Goal: Transaction & Acquisition: Purchase product/service

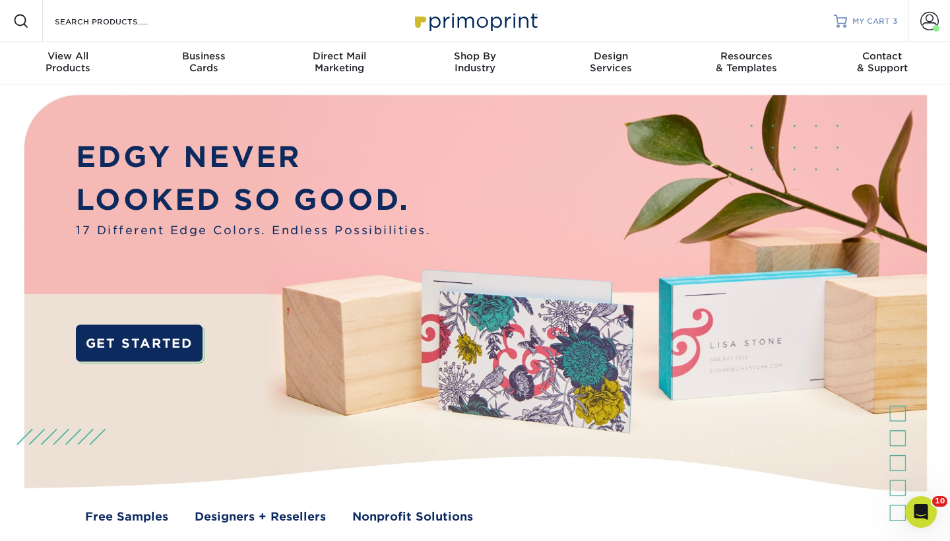
click at [886, 18] on span "MY CART" at bounding box center [872, 21] width 38 height 11
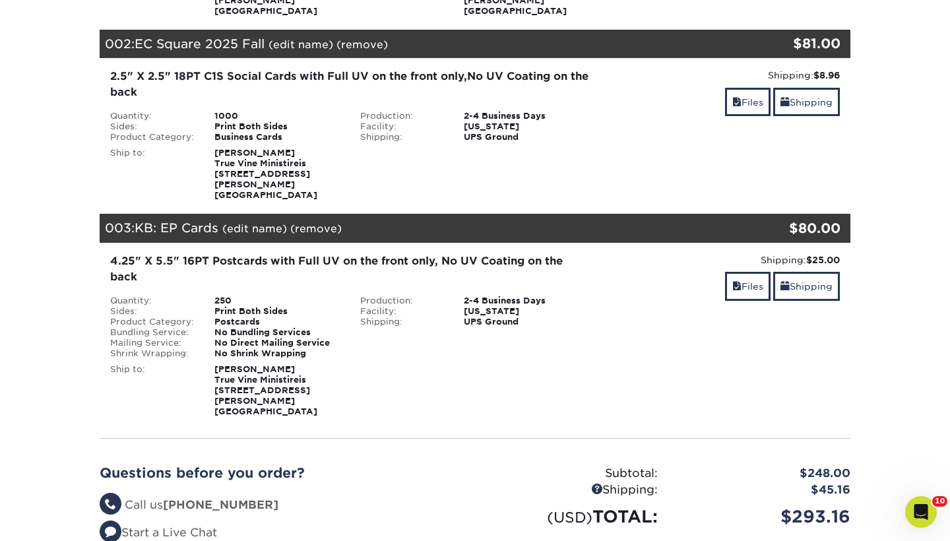
scroll to position [364, 0]
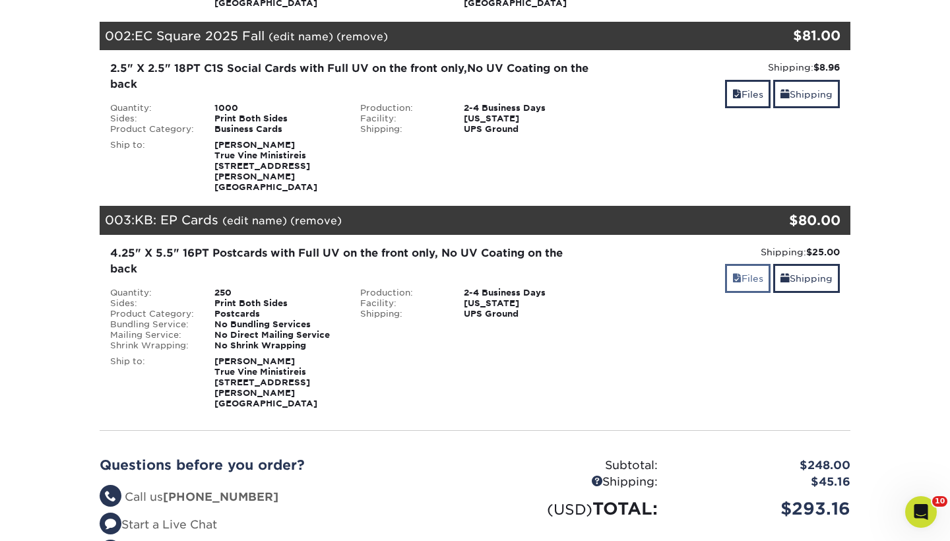
click at [745, 264] on link "Files" at bounding box center [748, 278] width 46 height 28
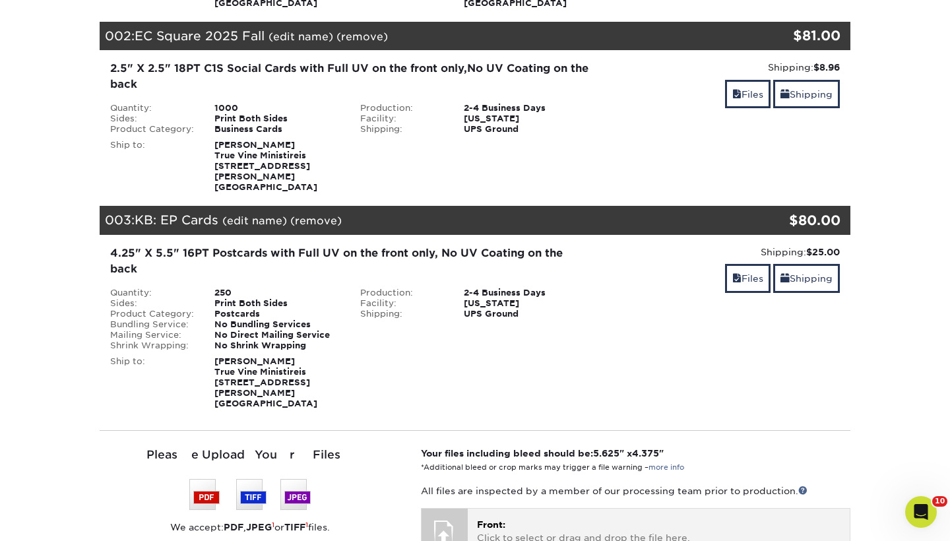
click at [459, 509] on div at bounding box center [445, 532] width 46 height 46
click at [515, 518] on p "Front: Click to select or drag and drop the file here." at bounding box center [659, 531] width 364 height 27
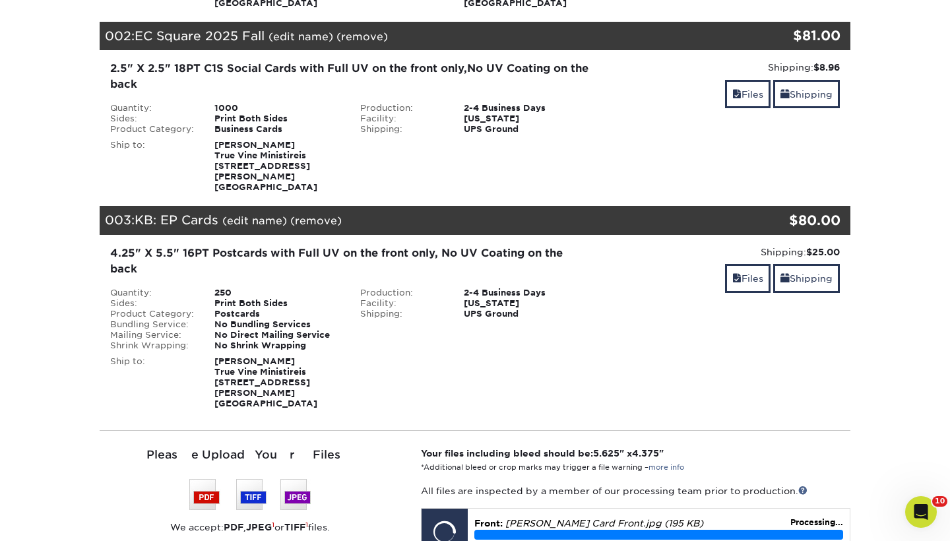
click at [871, 445] on div "YOUR CART Empty Cart Your Cart is Empty View Account Active Orders Order Histor…" at bounding box center [475, 357] width 792 height 1136
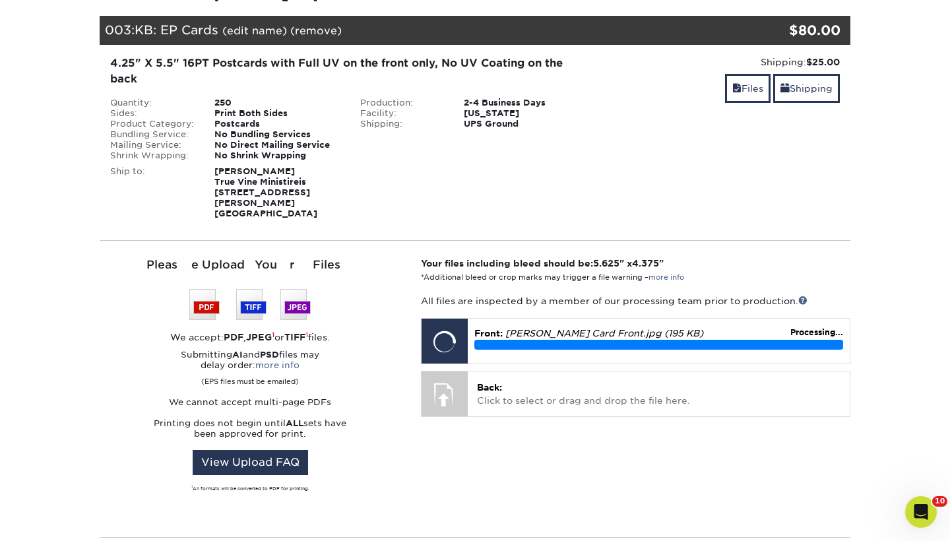
scroll to position [620, 0]
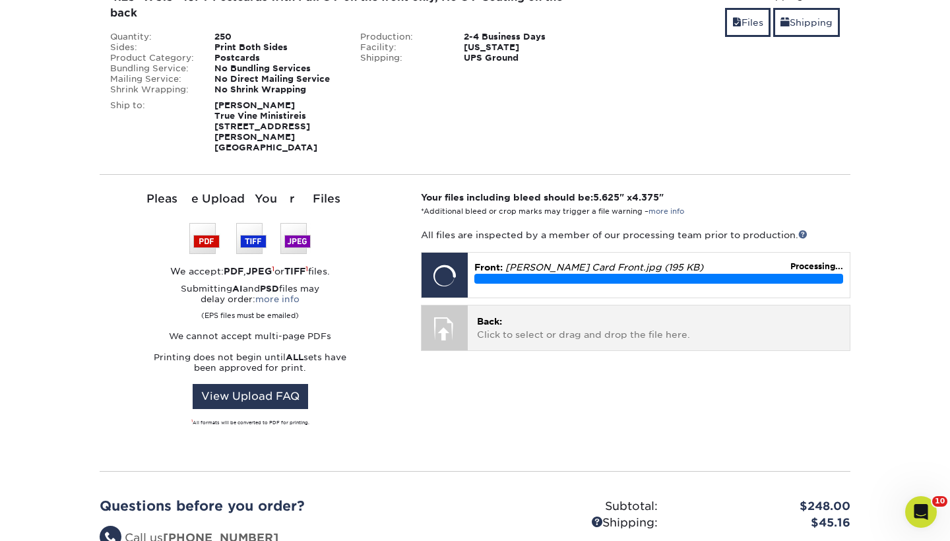
click at [645, 315] on p "Back: Click to select or drag and drop the file here." at bounding box center [659, 328] width 364 height 27
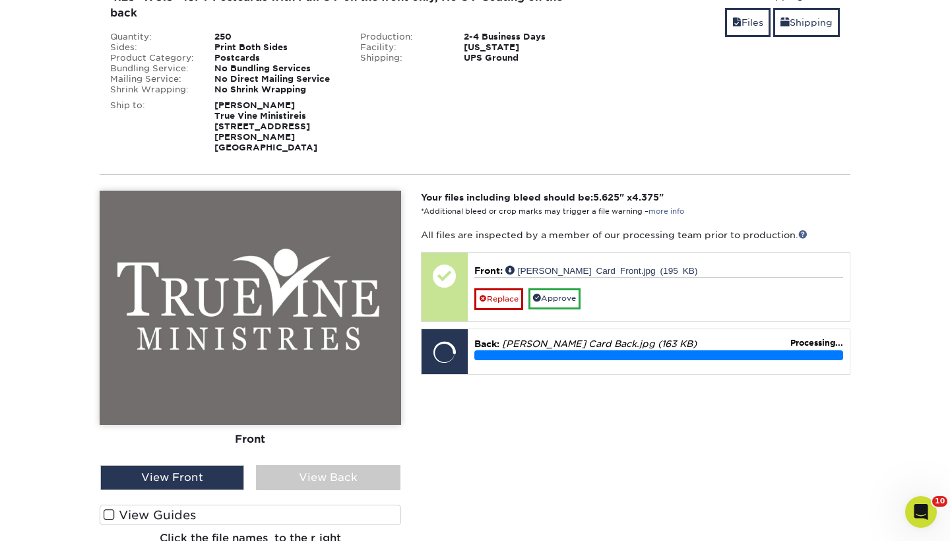
click at [213, 505] on label "View Guides" at bounding box center [251, 515] width 302 height 20
click at [0, 0] on input "View Guides" at bounding box center [0, 0] width 0 height 0
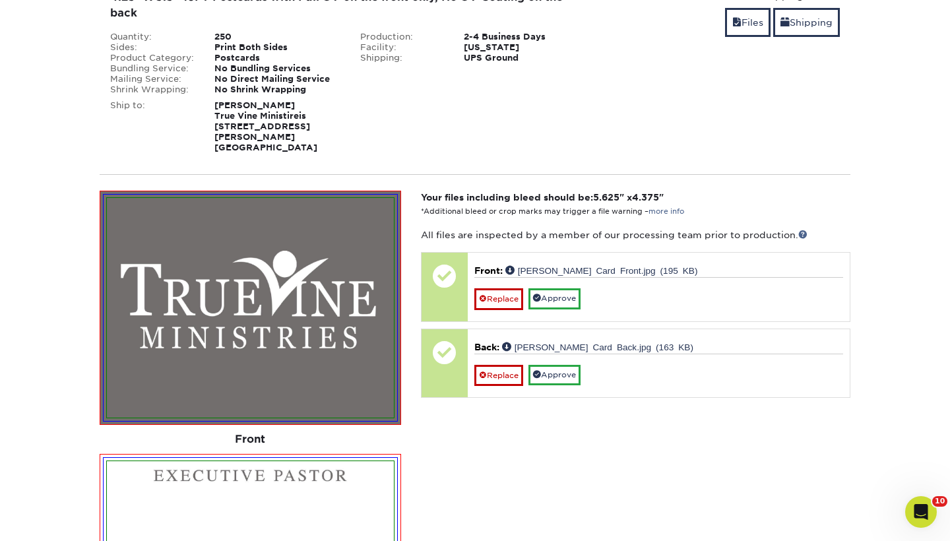
click at [900, 175] on section "YOUR CART Empty Cart Your Cart is Empty View Account Active Orders Order Histor…" at bounding box center [475, 283] width 950 height 1563
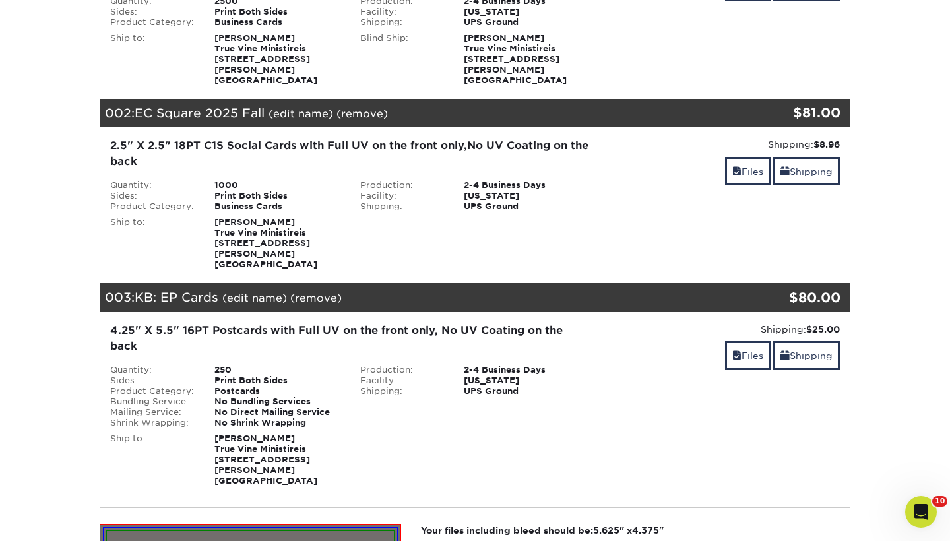
scroll to position [284, 0]
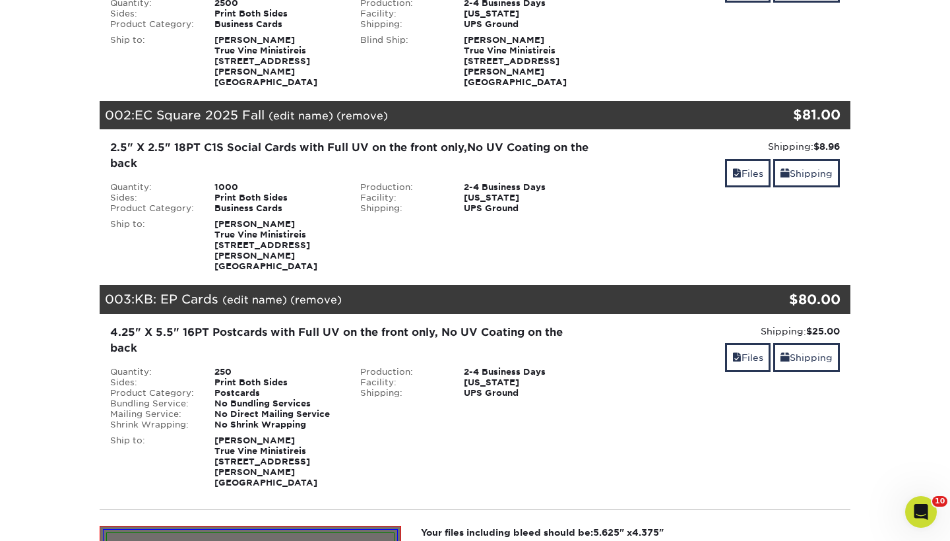
click at [434, 285] on div "003: KB: EP Cards (edit name) (remove) Are you sure you want to remove this pro…" at bounding box center [413, 299] width 626 height 29
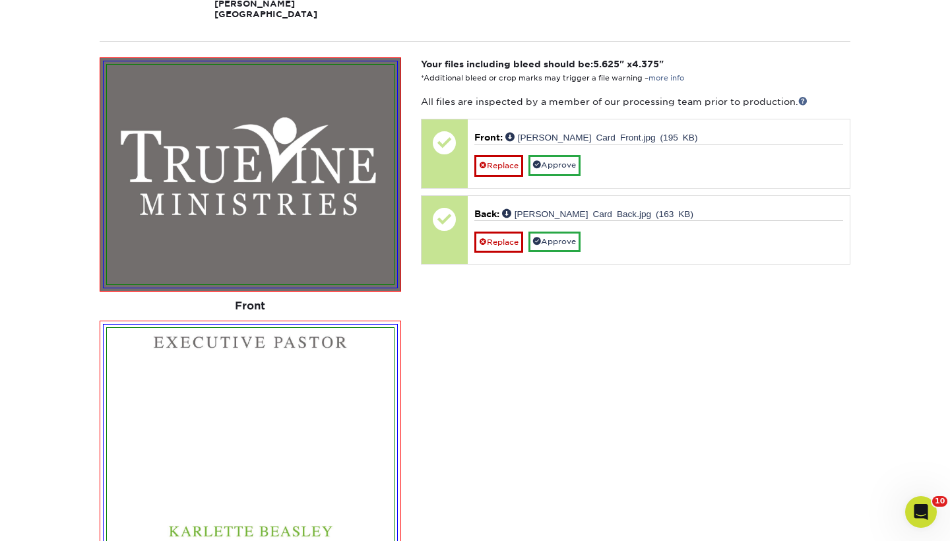
scroll to position [760, 0]
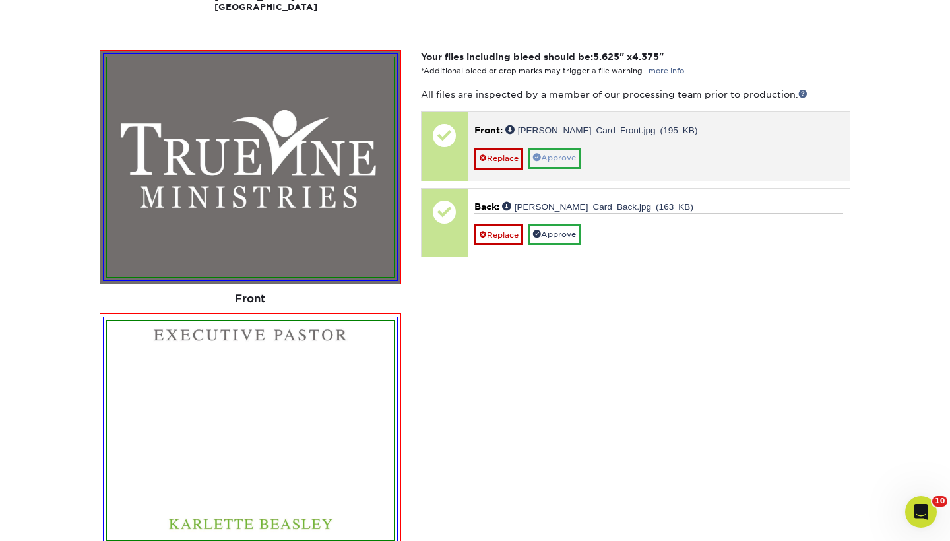
click at [570, 148] on link "Approve" at bounding box center [555, 158] width 52 height 20
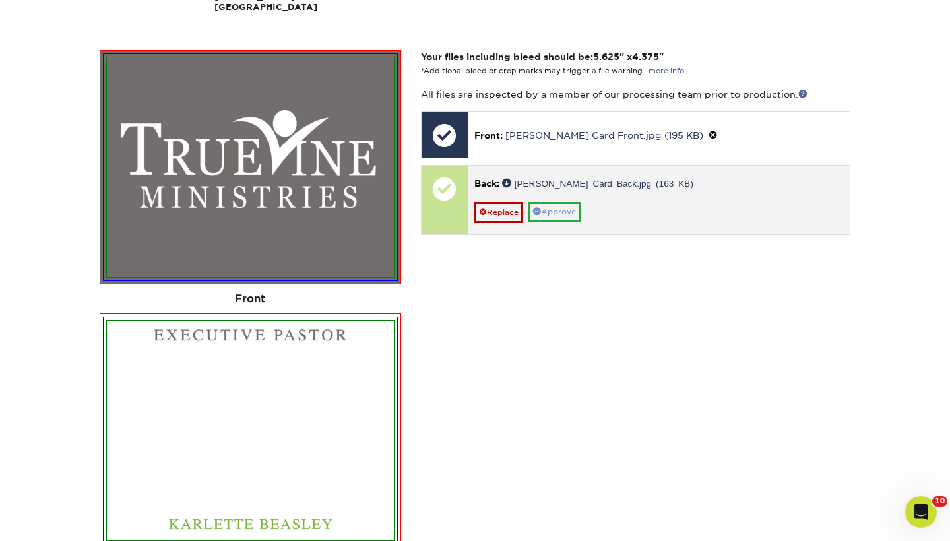
click at [562, 202] on link "Approve" at bounding box center [555, 212] width 52 height 20
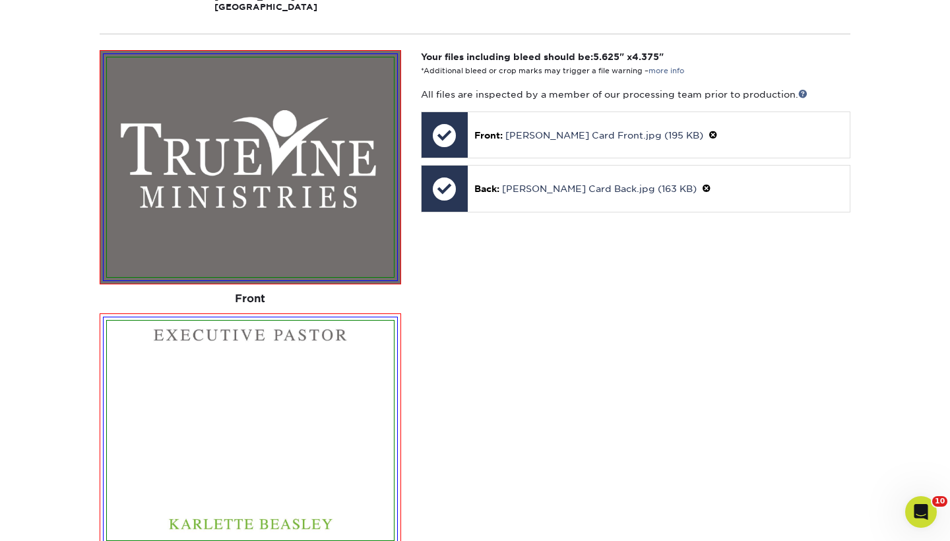
click at [860, 215] on div "Your files including bleed should be: 5.625 " x 4.375 " *Additional bleed or cr…" at bounding box center [635, 364] width 449 height 629
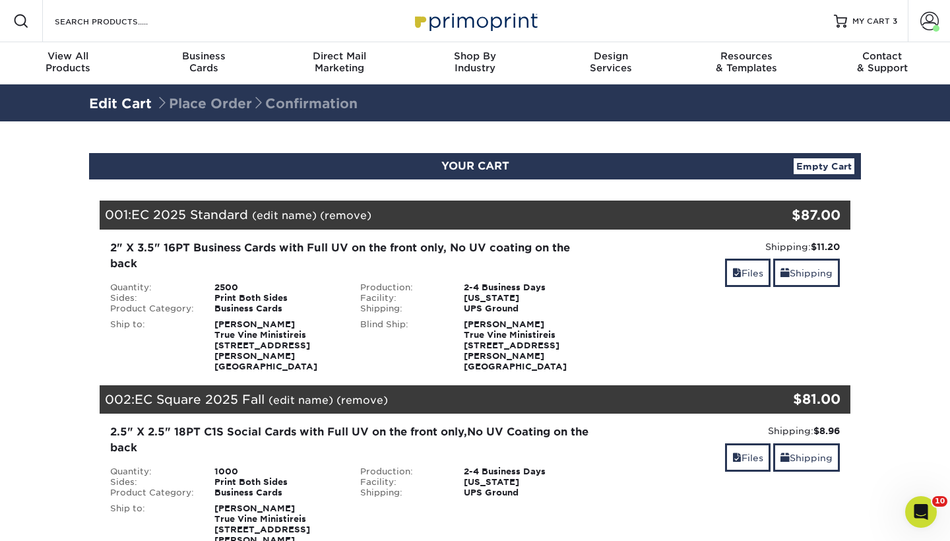
scroll to position [0, 0]
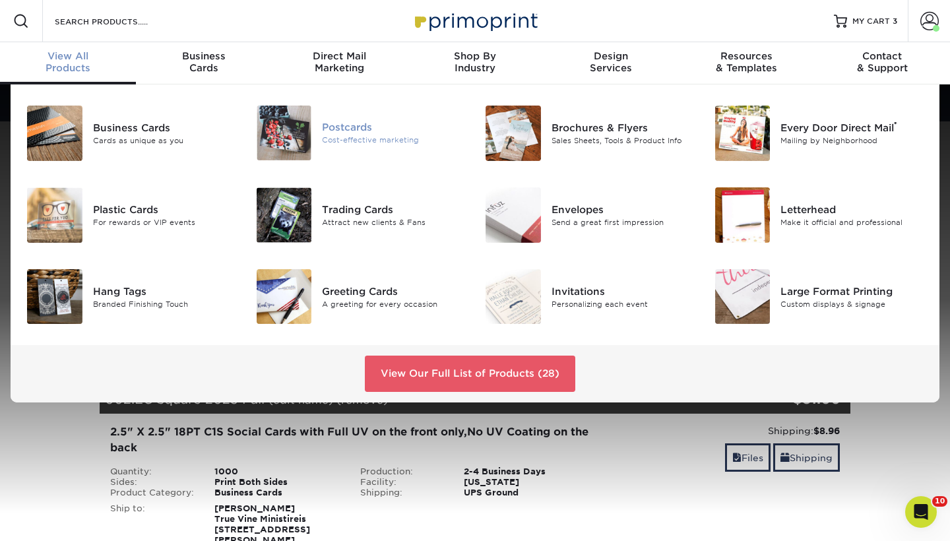
click at [358, 129] on div "Postcards" at bounding box center [393, 127] width 143 height 15
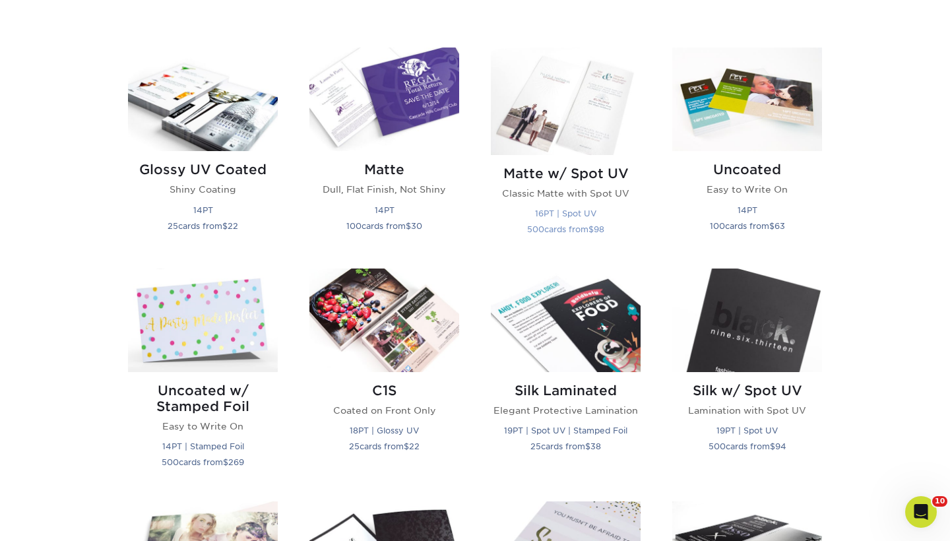
scroll to position [622, 0]
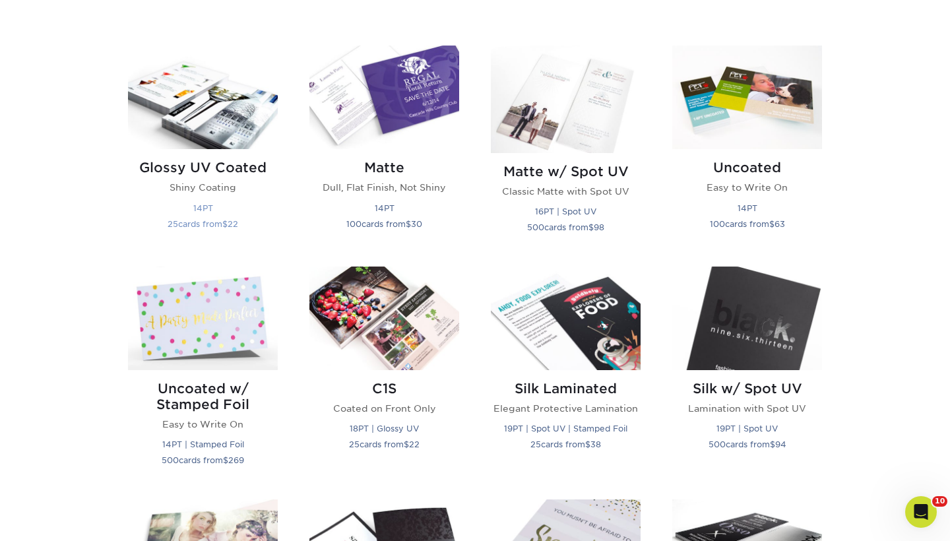
click at [199, 164] on h2 "Glossy UV Coated" at bounding box center [203, 168] width 150 height 16
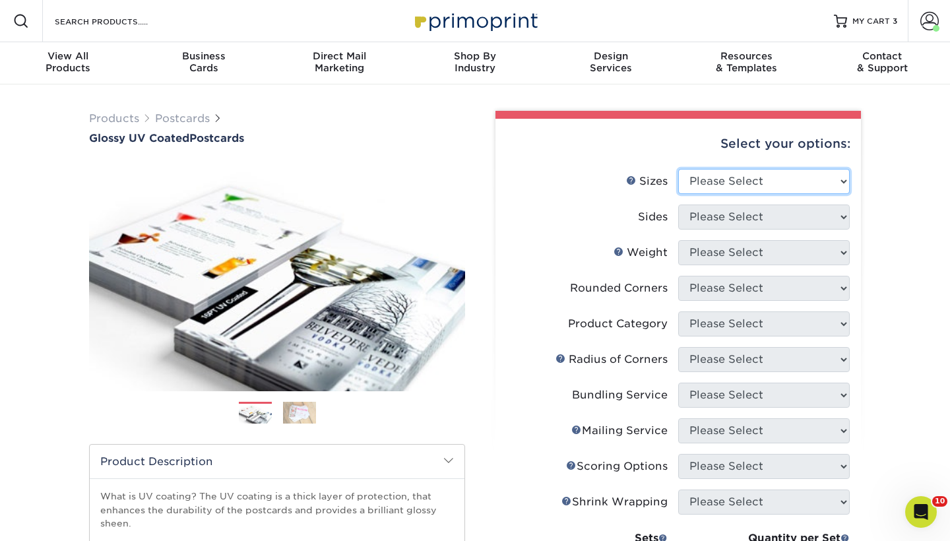
select select "4.25x5.50"
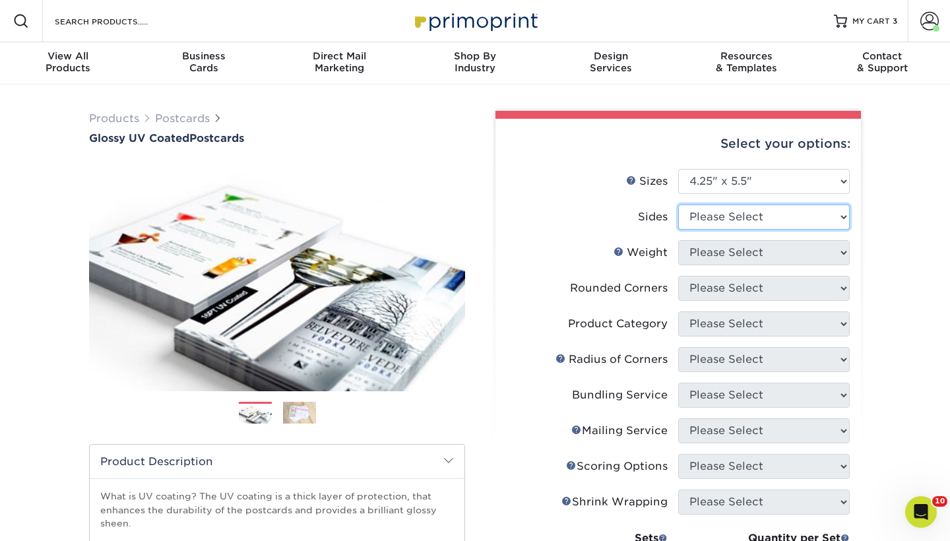
select select "13abbda7-1d64-4f25-8bb2-c179b224825d"
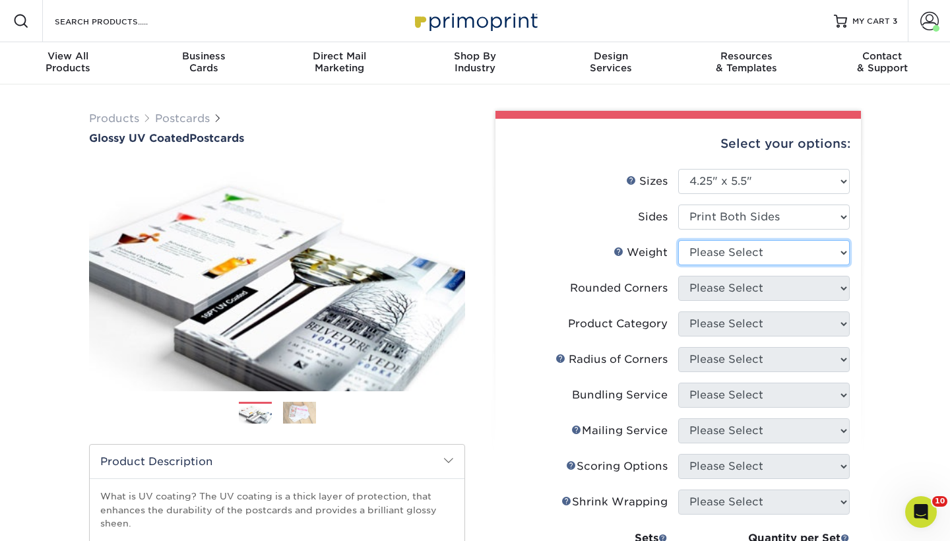
select select "16PT"
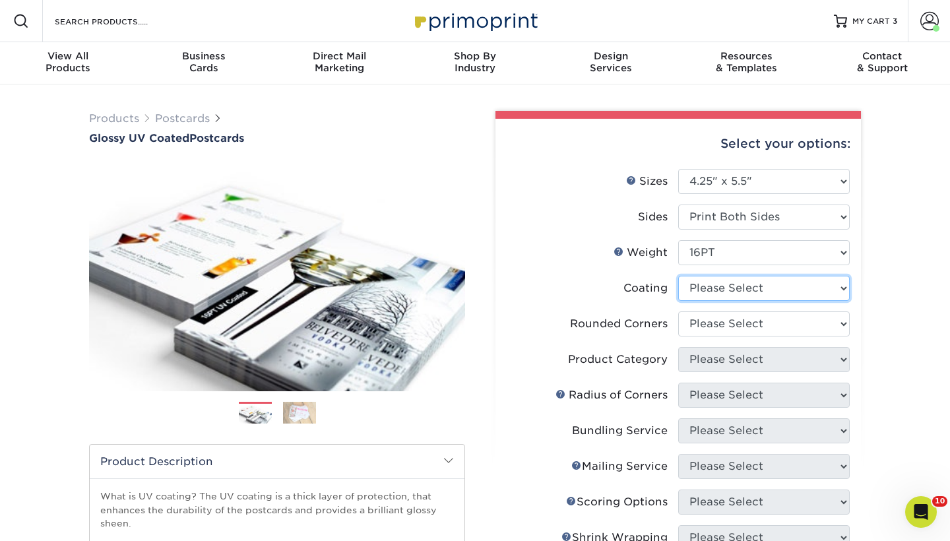
select select "1e8116af-acfc-44b1-83dc-8181aa338834"
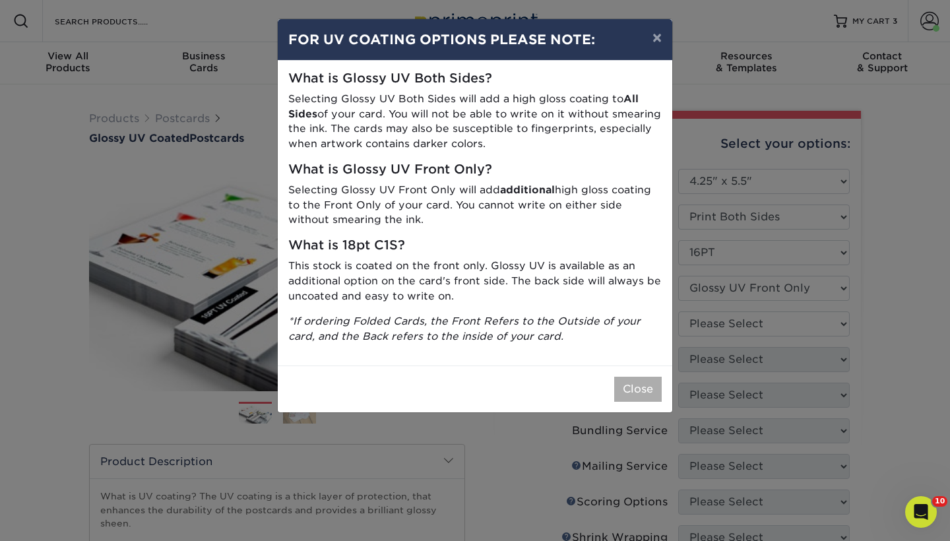
click at [624, 380] on button "Close" at bounding box center [638, 389] width 48 height 25
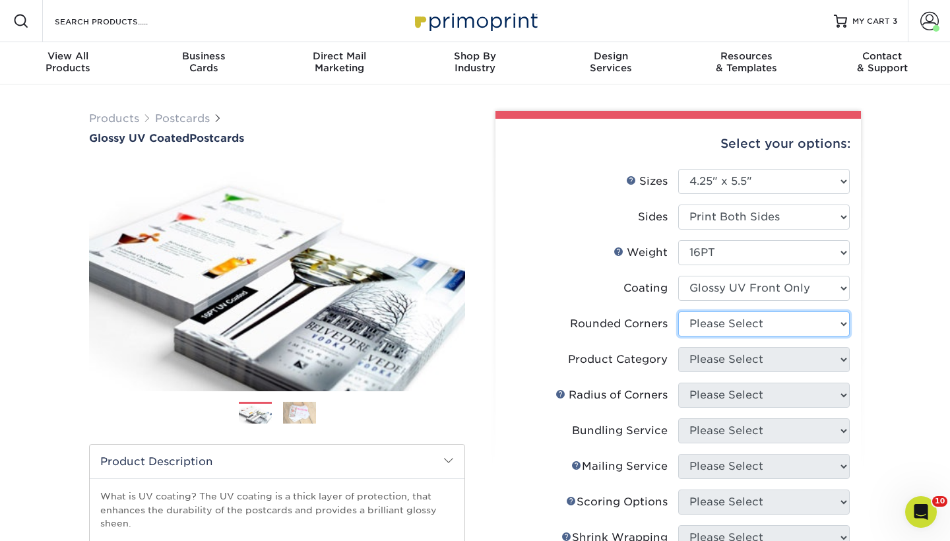
select select "0"
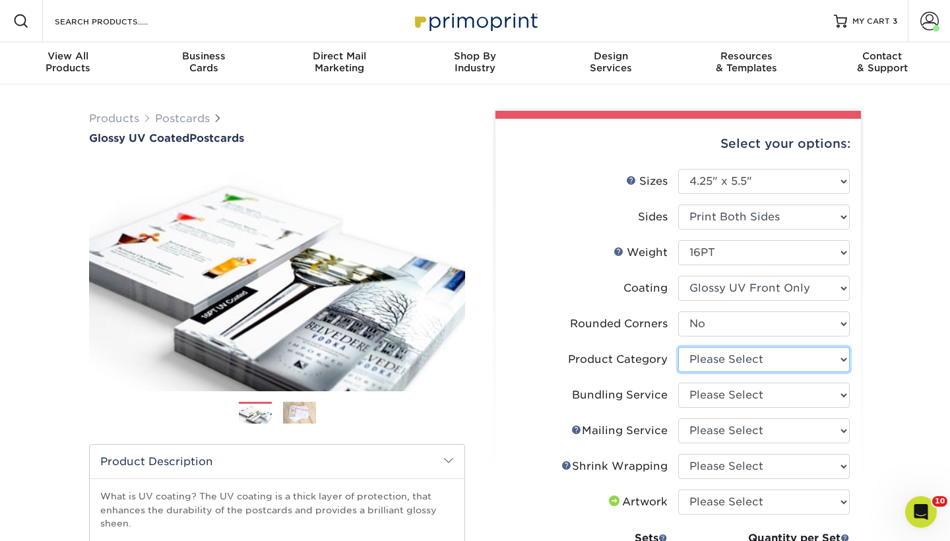
select select "9b7272e0-d6c8-4c3c-8e97-d3a1bcdab858"
select select "58689abb-25c0-461c-a4c3-a80b627d6649"
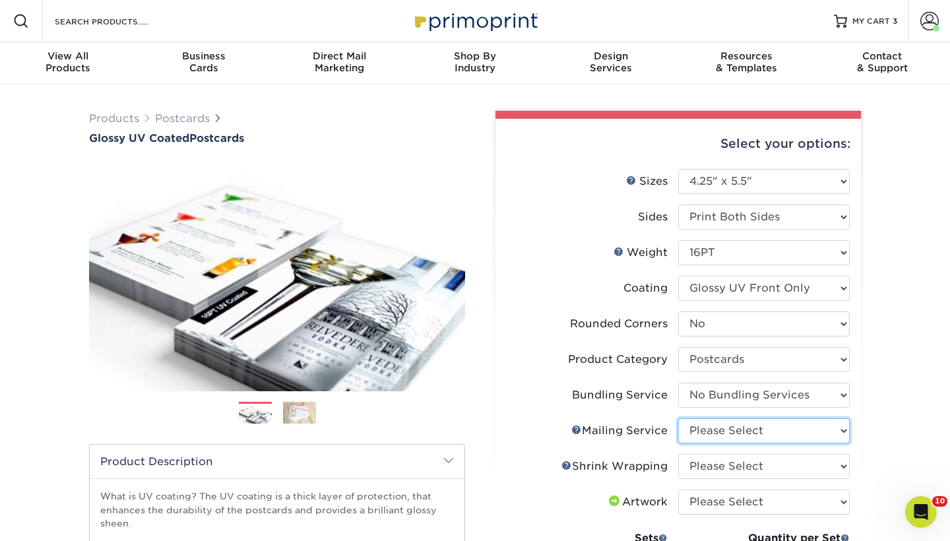
select select "3e5e9bdd-d78a-4c28-a41d-fe1407925ca6"
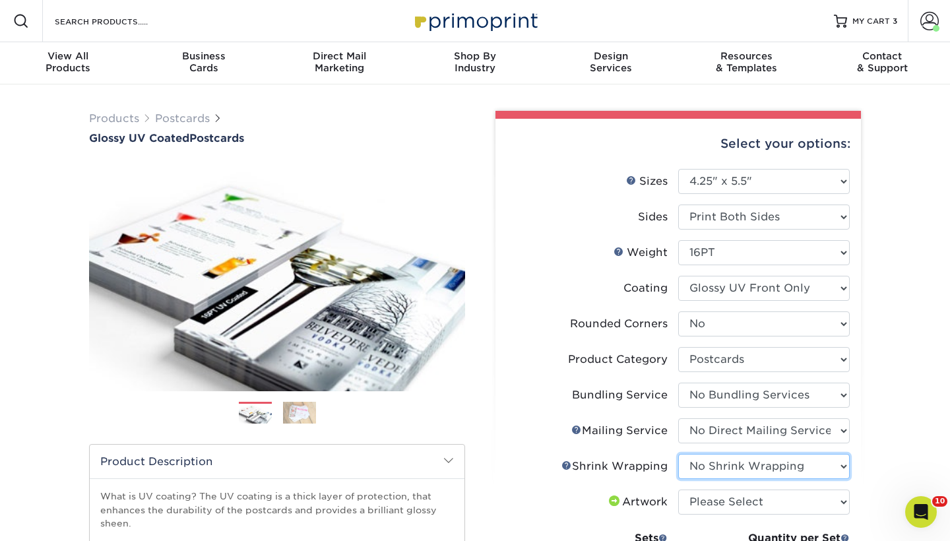
select select "eb9de9fe-80eb-4931-8869-fba0fd6c3181"
select select "500 – $112.50"
click at [872, 462] on div "Products Postcards Glossy UV Coated Postcards Previous Next show more 25" at bounding box center [475, 506] width 950 height 845
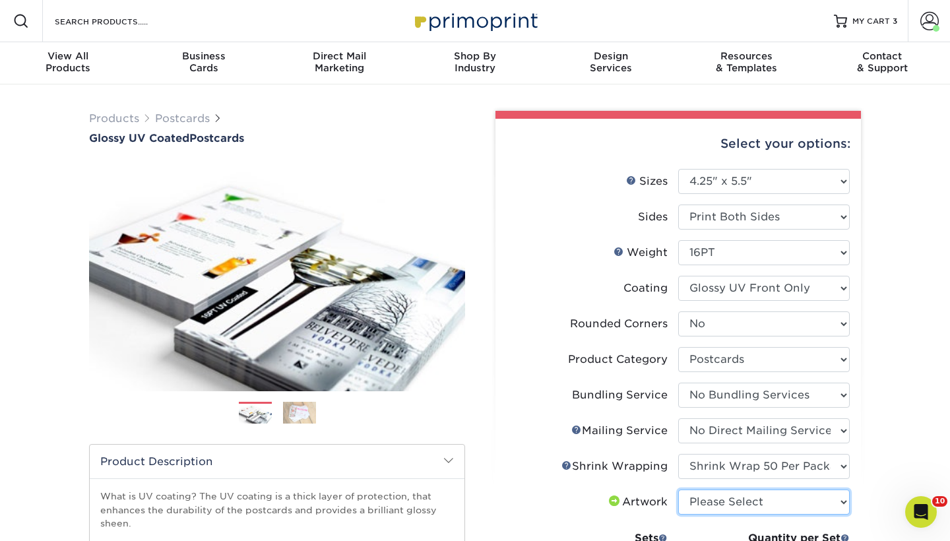
select select "upload"
click at [950, 452] on div "Products Postcards Glossy UV Coated Postcards Previous Next show more 25" at bounding box center [475, 506] width 950 height 845
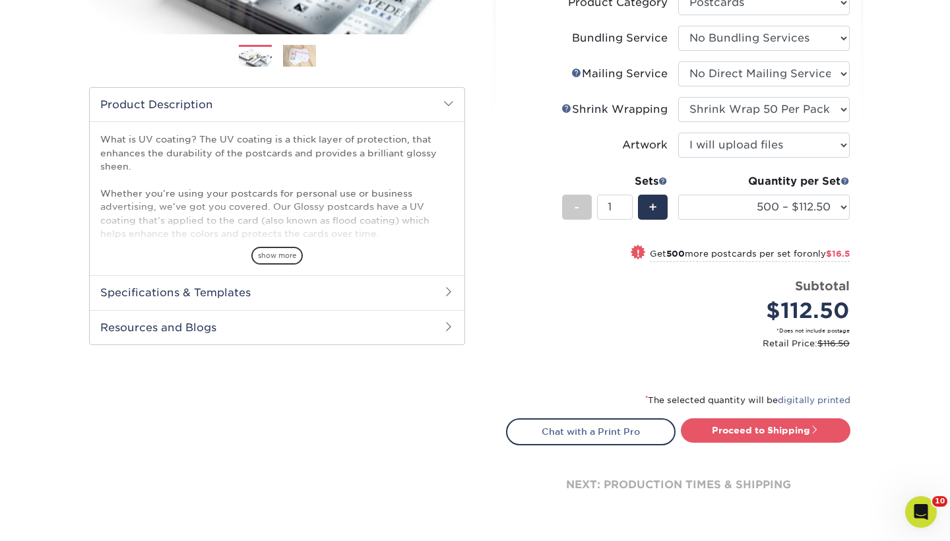
scroll to position [346, 0]
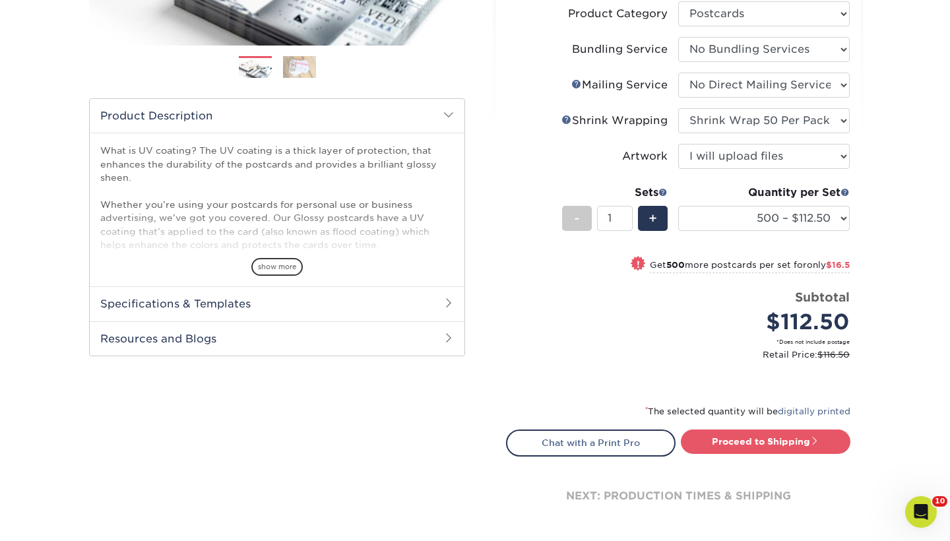
click at [912, 280] on div "Products Postcards Glossy UV Coated Postcards Previous Next show more 25" at bounding box center [475, 161] width 950 height 845
click at [759, 441] on link "Proceed to Shipping" at bounding box center [766, 442] width 170 height 24
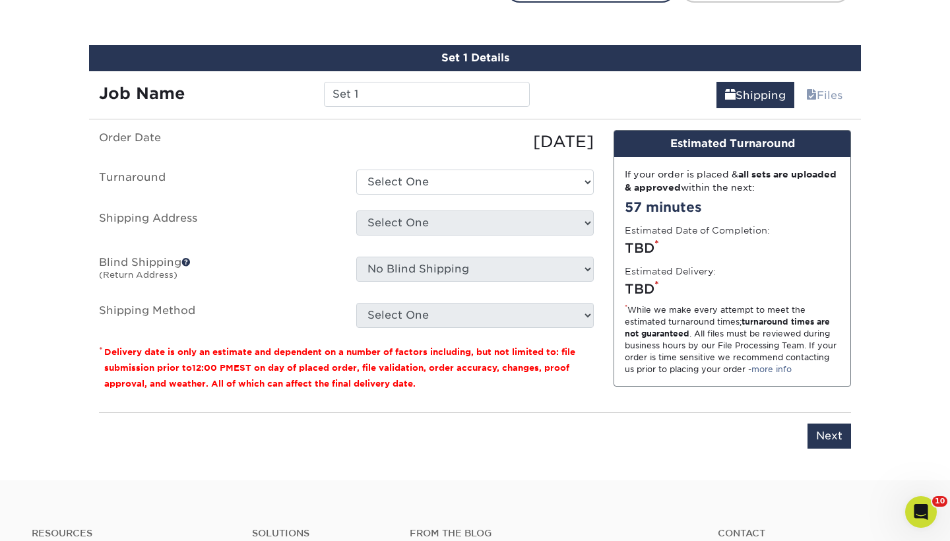
scroll to position [810, 0]
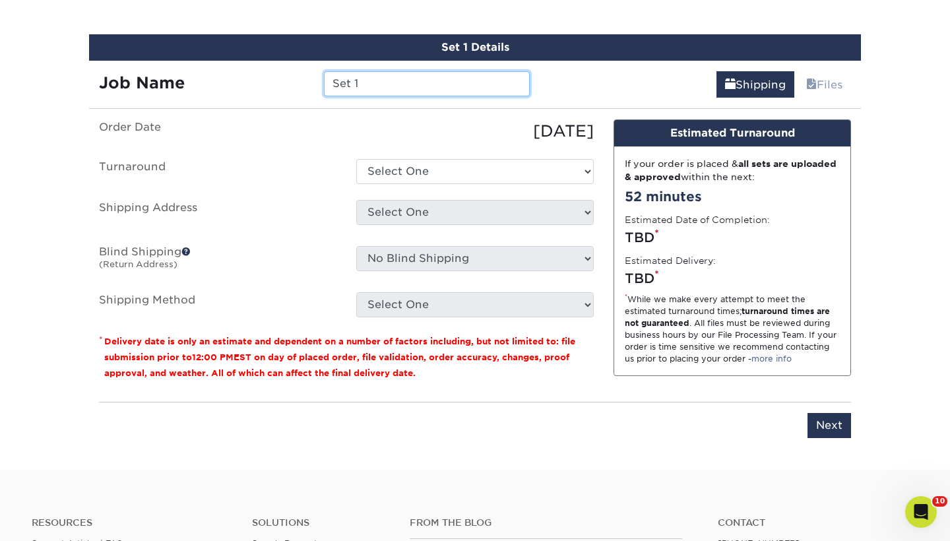
click at [416, 79] on input "Set 1" at bounding box center [426, 83] width 205 height 25
type input "S"
drag, startPoint x: 407, startPoint y: 81, endPoint x: 307, endPoint y: 75, distance: 99.8
click at [307, 75] on div "Job Name Jones Cards" at bounding box center [314, 83] width 451 height 25
type input "EJ Cards"
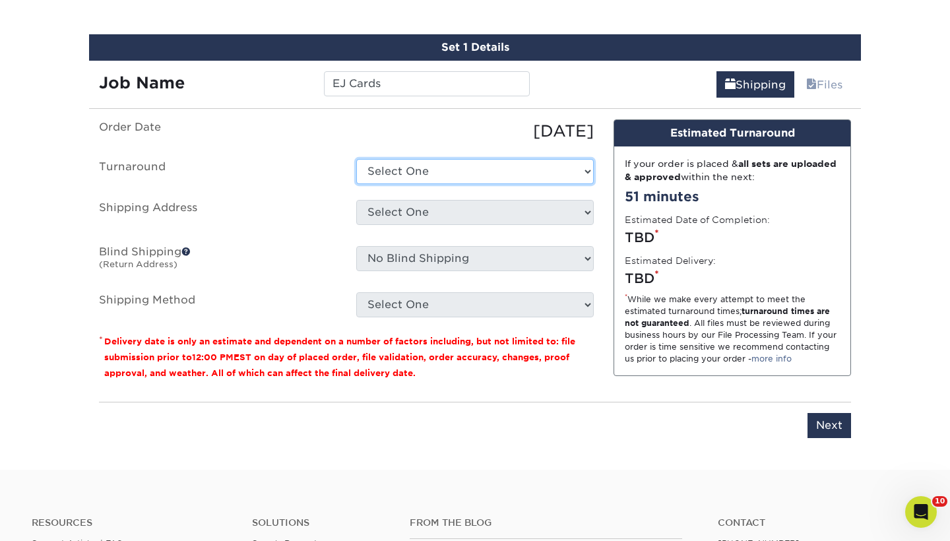
select select "12907dab-37bb-4997-bf51-f7fbf11c4ea2"
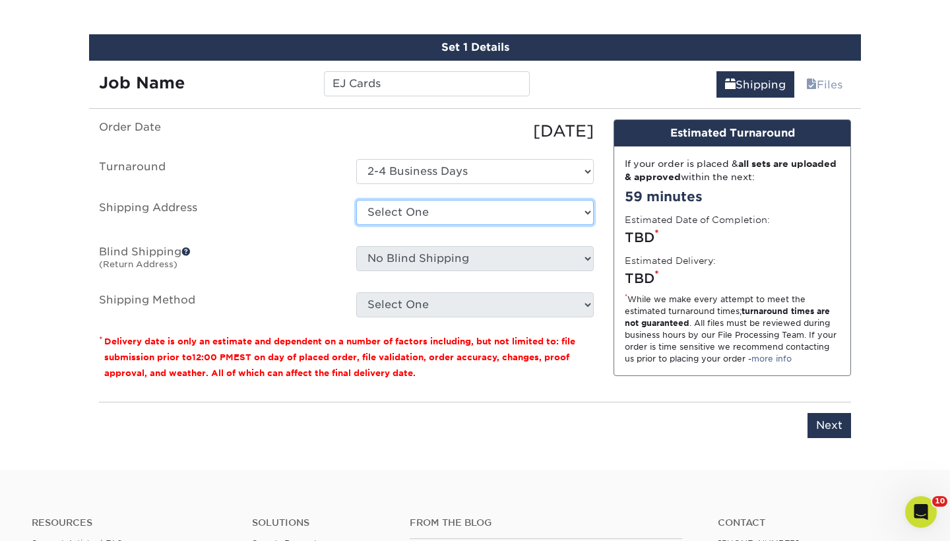
select select "191648"
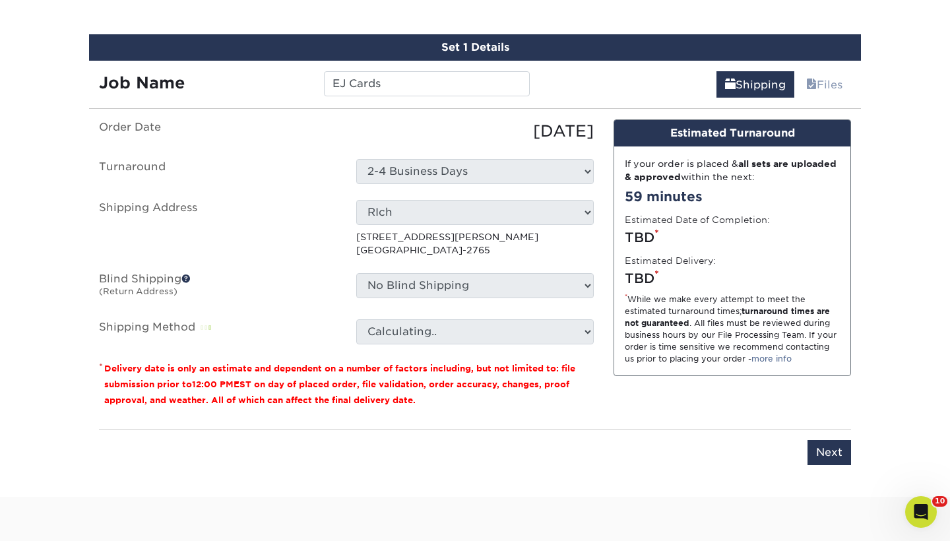
click at [404, 271] on ul "Order Date 08/12/2025 Turnaround Select One 2-4 Business Days 2 Day Next Busine…" at bounding box center [346, 231] width 495 height 225
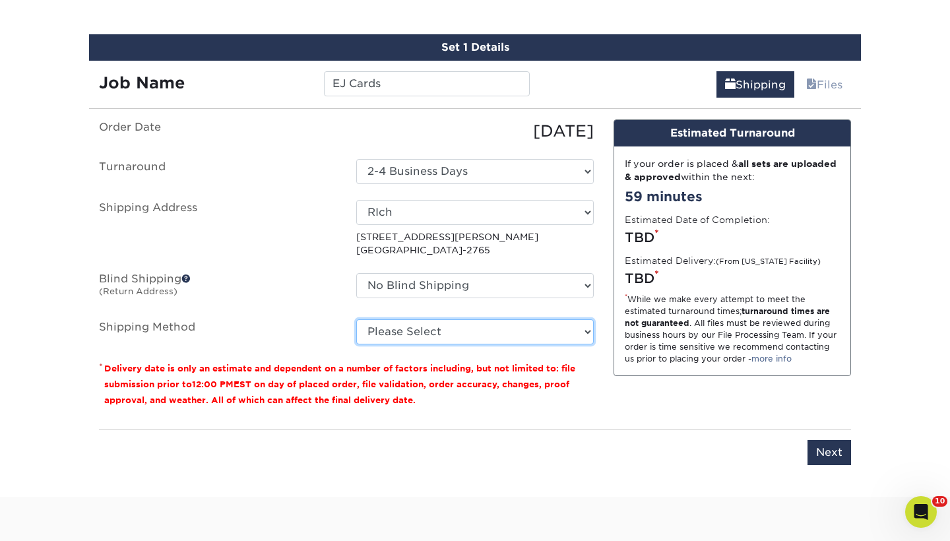
select select "03"
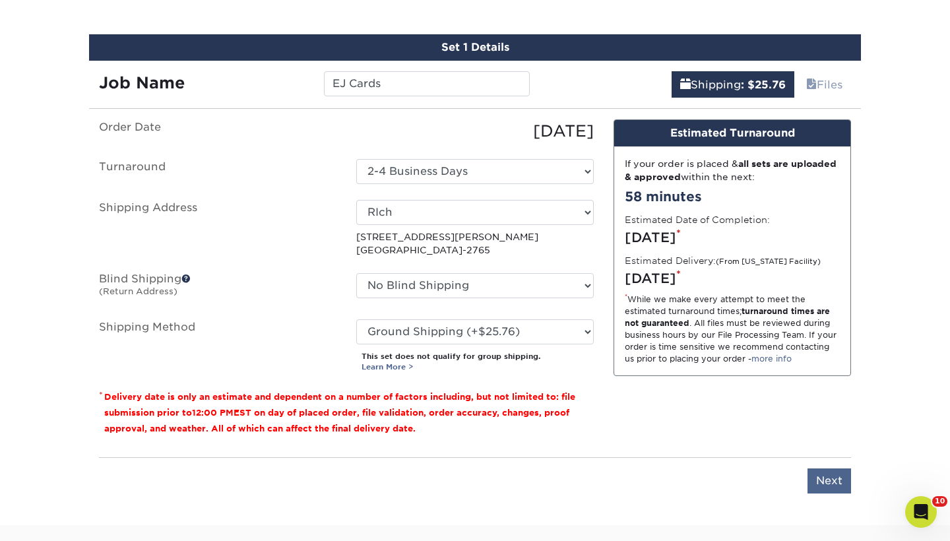
click at [832, 473] on input "Next" at bounding box center [830, 481] width 44 height 25
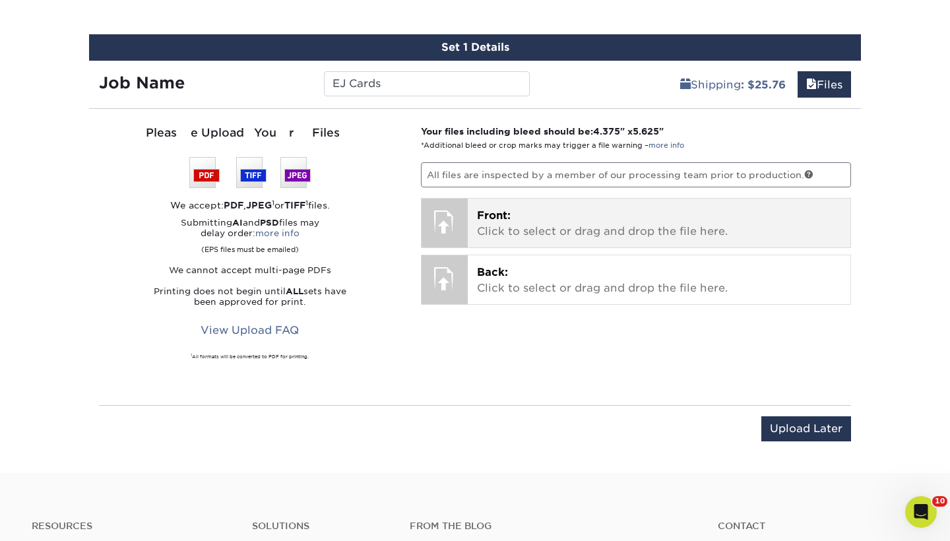
click at [567, 208] on p "Front: Click to select or drag and drop the file here." at bounding box center [659, 224] width 365 height 32
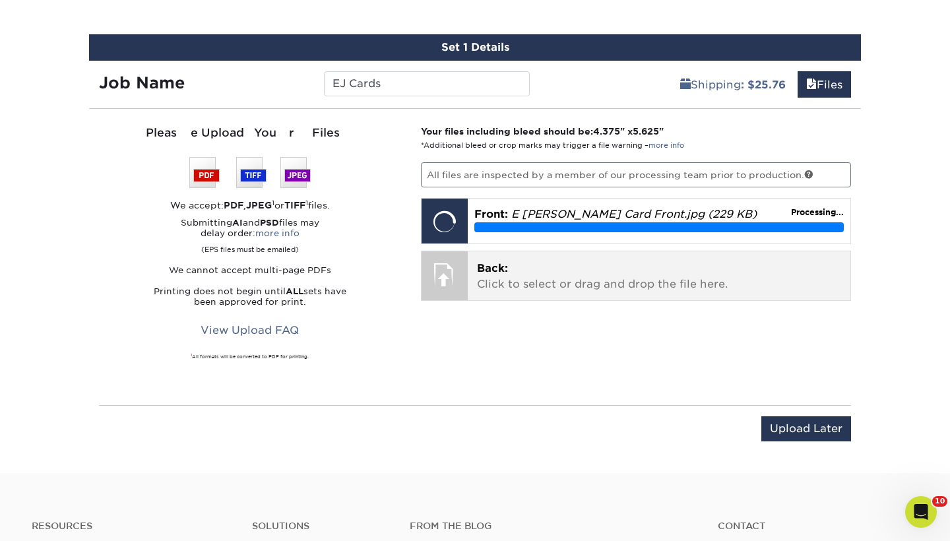
click at [595, 274] on p "Back: Click to select or drag and drop the file here." at bounding box center [659, 277] width 365 height 32
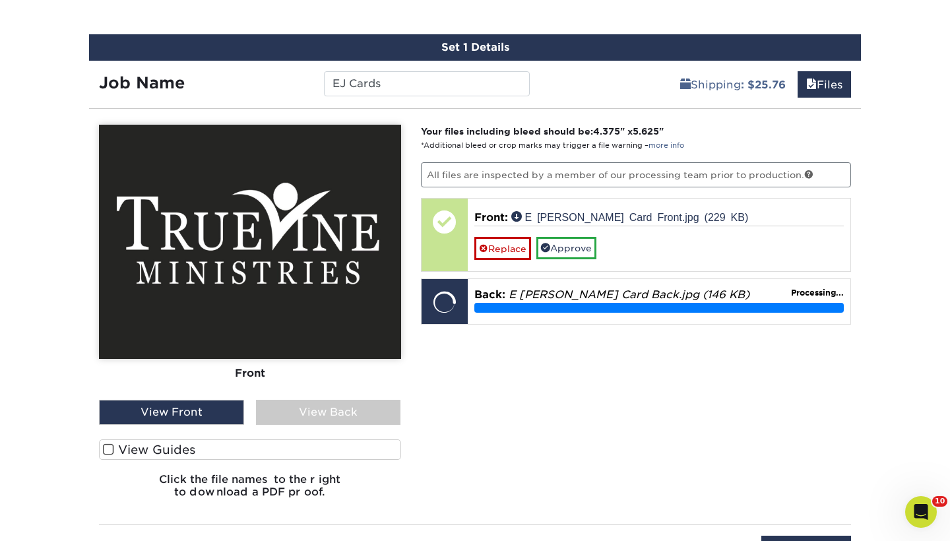
click at [158, 455] on label "View Guides" at bounding box center [250, 450] width 302 height 20
click at [0, 0] on input "View Guides" at bounding box center [0, 0] width 0 height 0
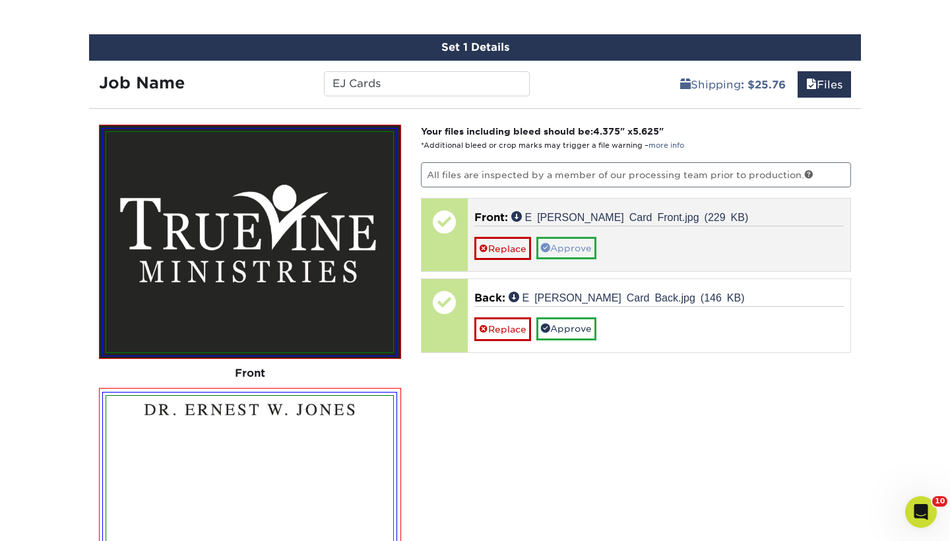
click at [572, 249] on link "Approve" at bounding box center [567, 248] width 60 height 22
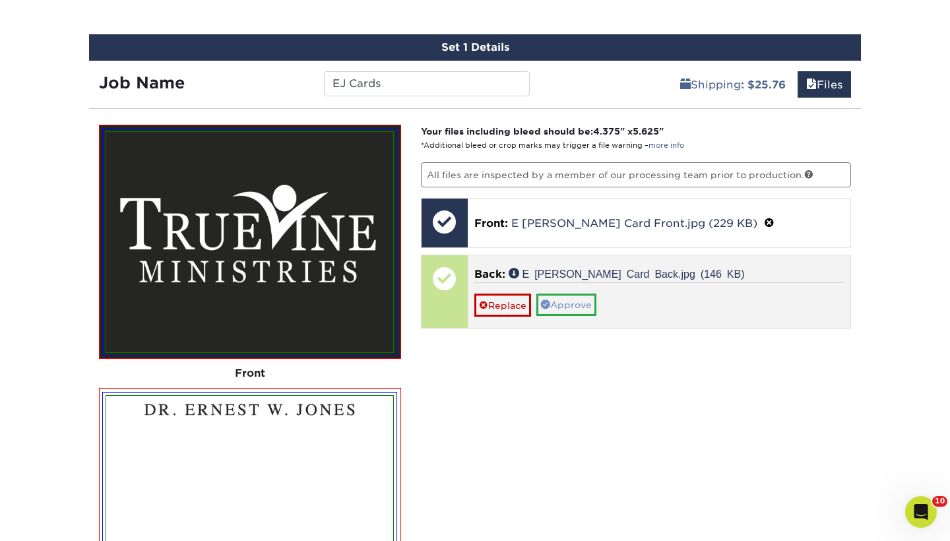
click at [564, 310] on link "Approve" at bounding box center [567, 305] width 60 height 22
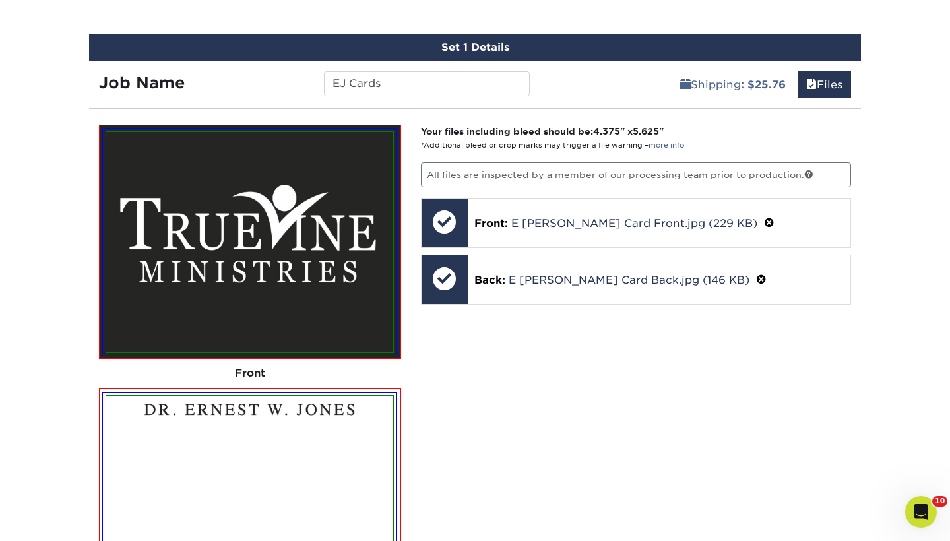
click at [915, 259] on div "Products Postcards Glossy UV Coated Postcards Previous Next show more 25" at bounding box center [475, 65] width 950 height 1582
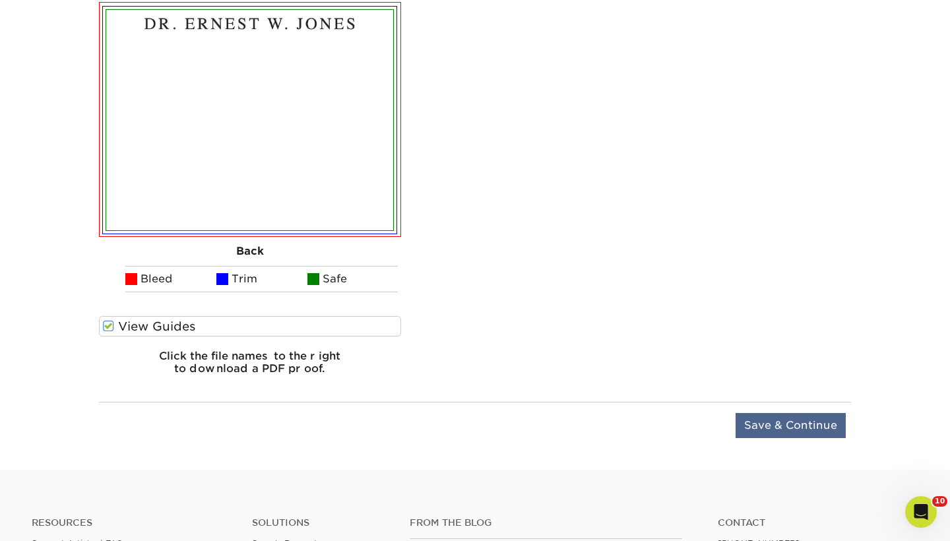
click at [812, 431] on input "Save & Continue" at bounding box center [791, 425] width 110 height 25
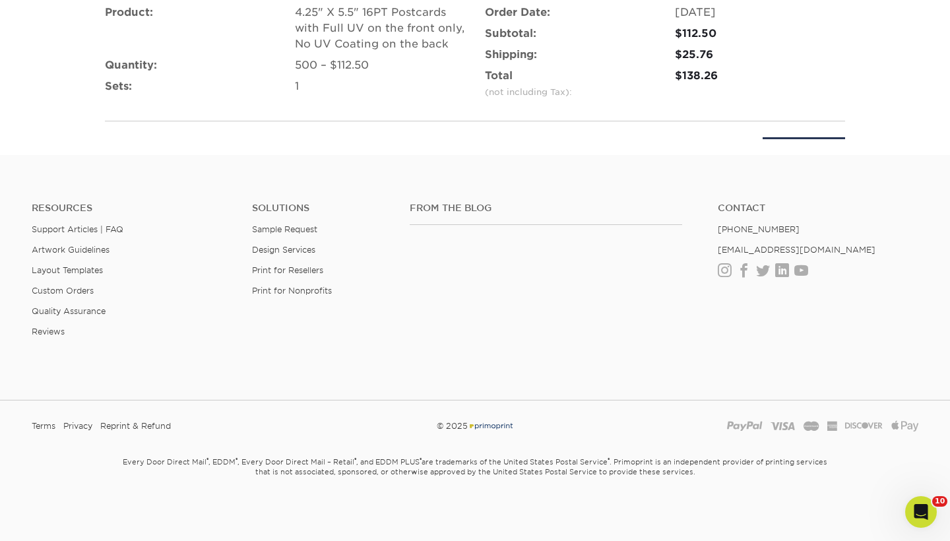
scroll to position [1004, 0]
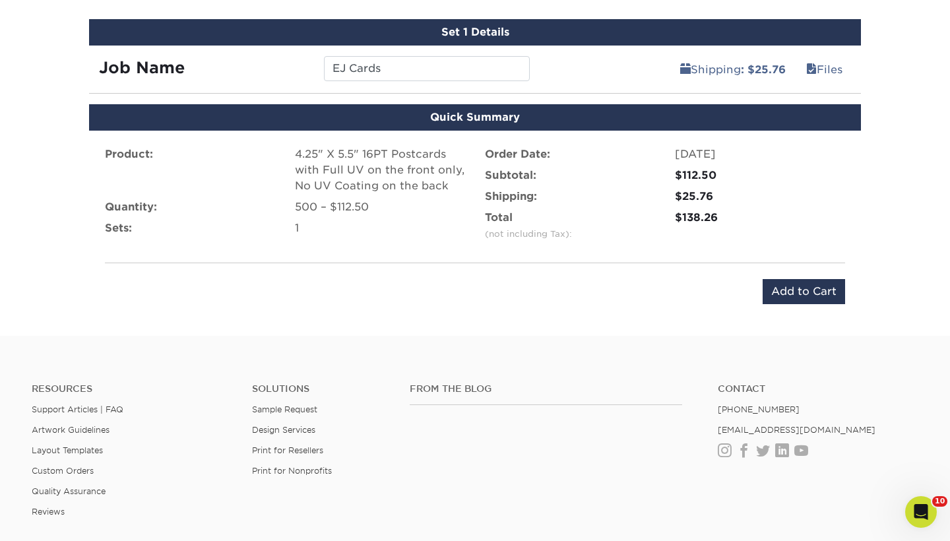
scroll to position [820, 0]
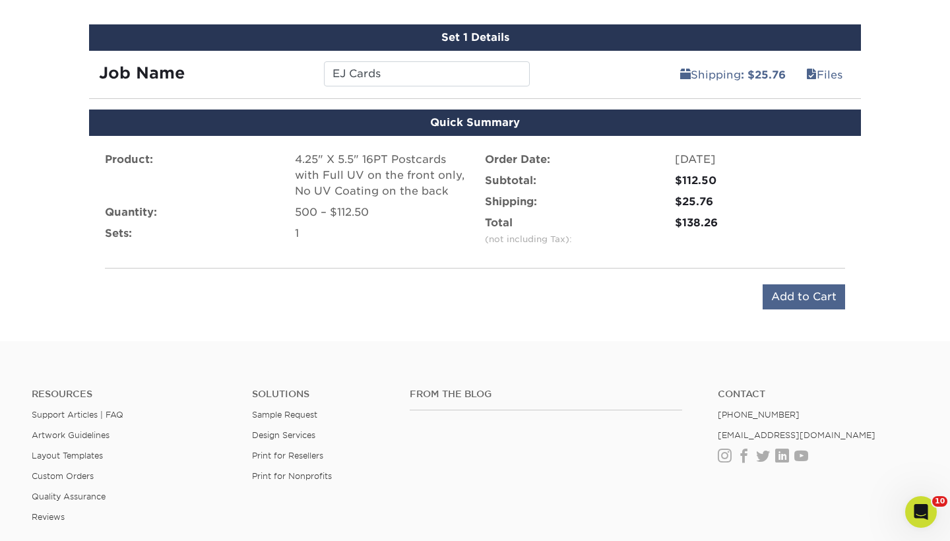
click at [795, 295] on input "Add to Cart" at bounding box center [804, 296] width 82 height 25
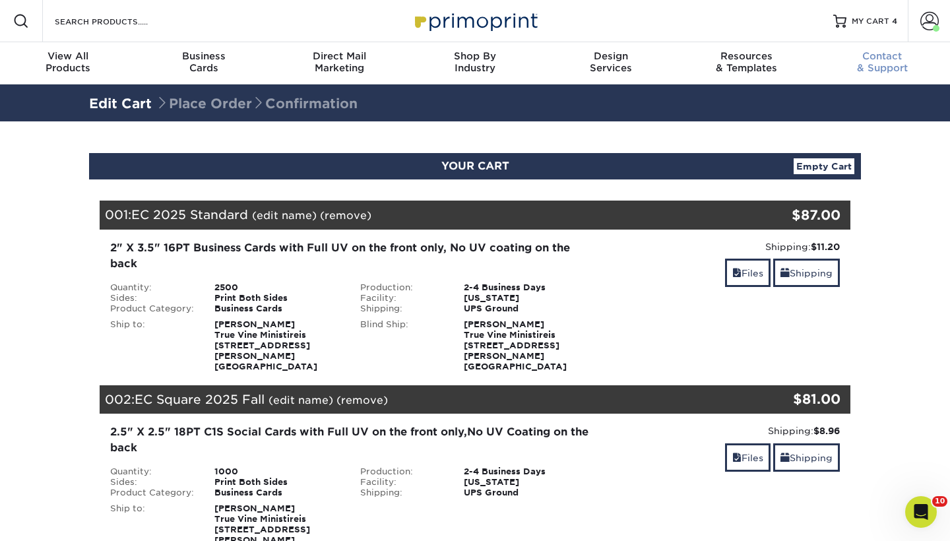
drag, startPoint x: 930, startPoint y: 201, endPoint x: 930, endPoint y: 81, distance: 119.5
click at [935, 17] on span at bounding box center [930, 21] width 18 height 18
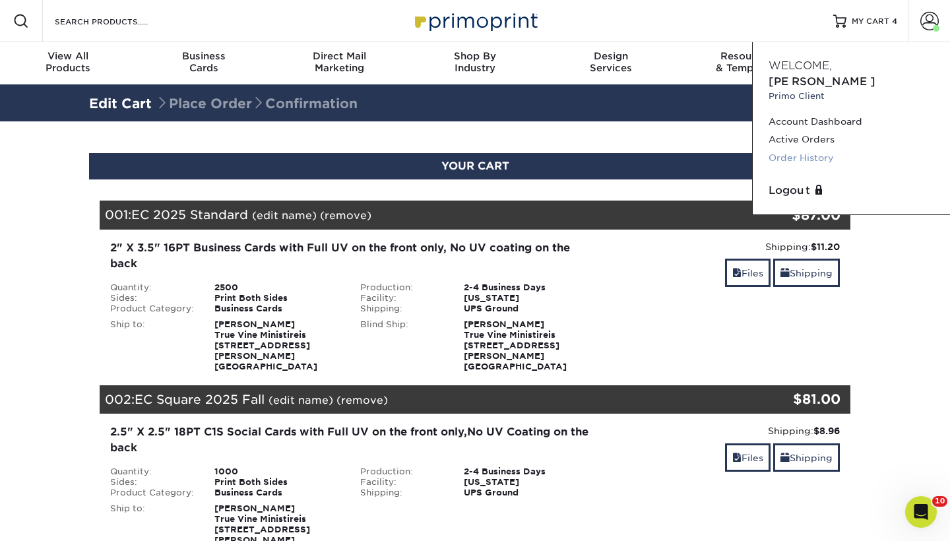
click at [818, 149] on link "Order History" at bounding box center [852, 158] width 166 height 18
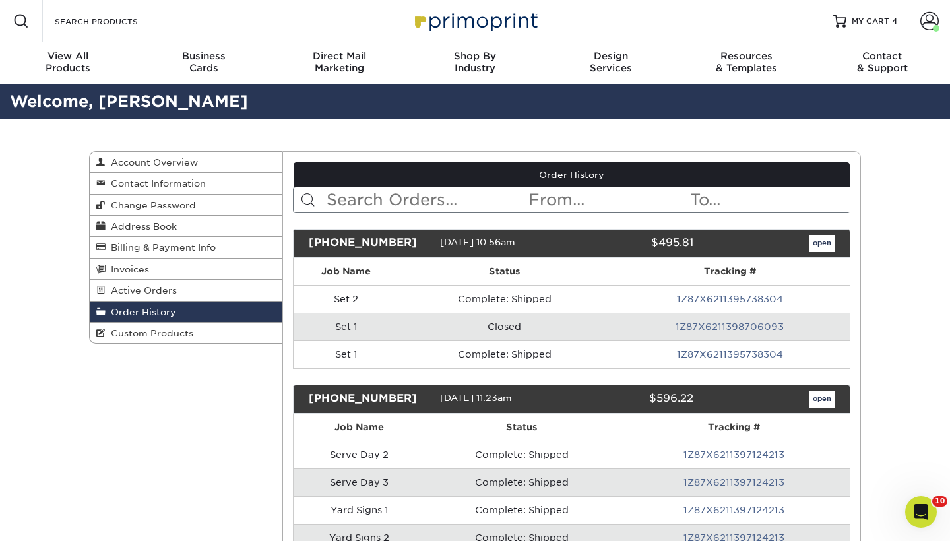
click at [438, 203] on input "text" at bounding box center [426, 199] width 203 height 25
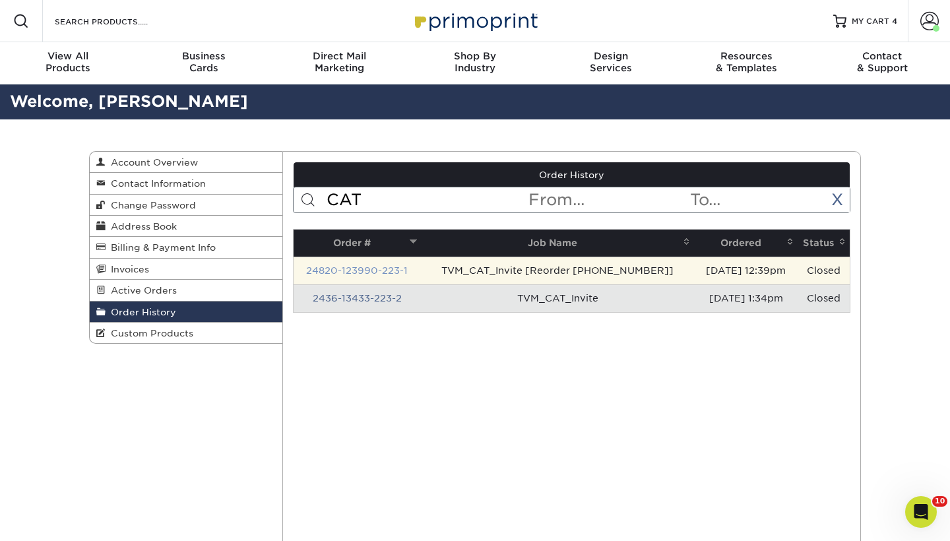
type input "CAT"
click at [329, 267] on link "24820-123990-223-1" at bounding box center [357, 270] width 102 height 11
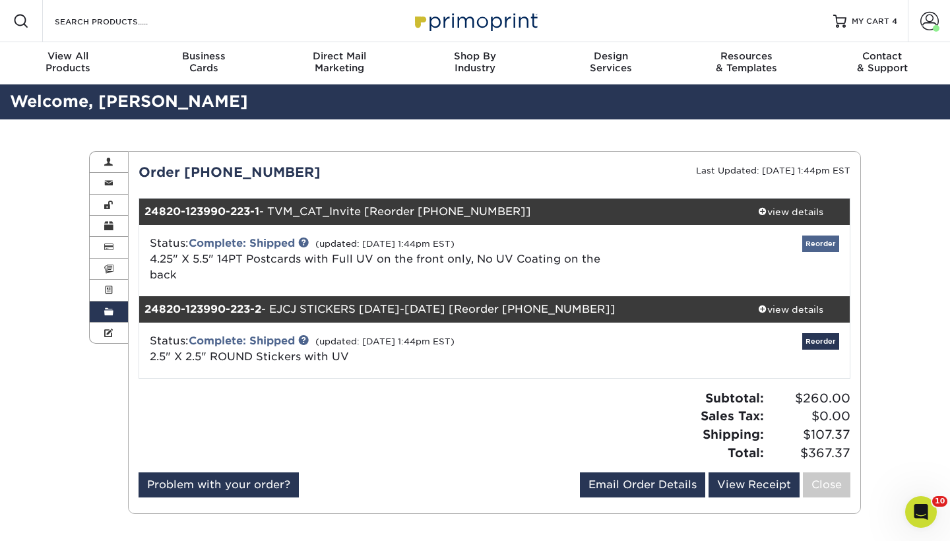
click at [823, 245] on link "Reorder" at bounding box center [821, 244] width 37 height 16
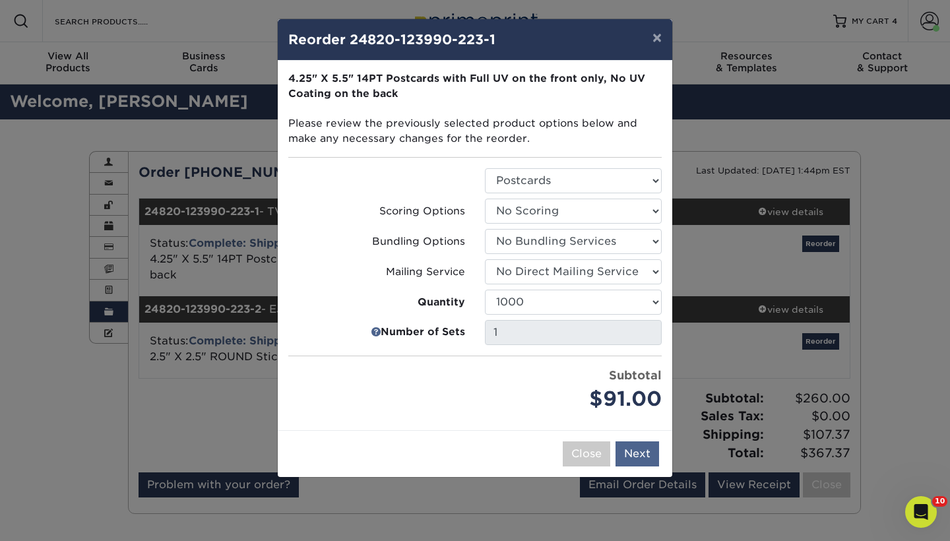
click at [658, 458] on button "Next" at bounding box center [638, 454] width 44 height 25
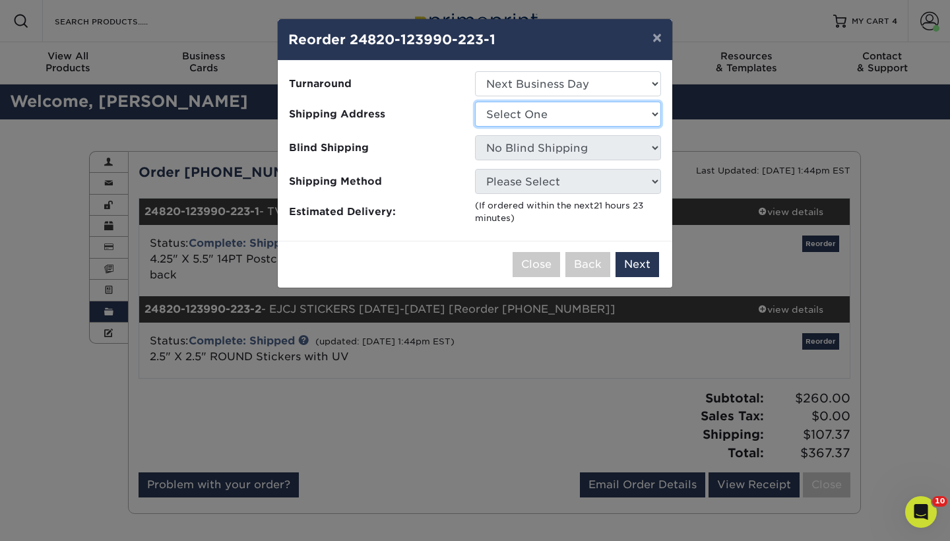
select select "191648"
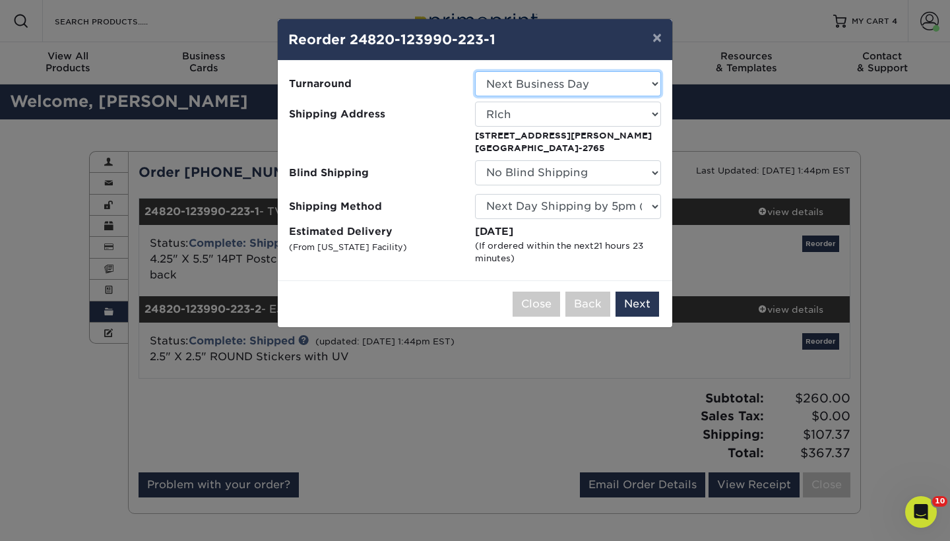
select select "9ec61c69-a6a4-43c4-920c-725744c13402"
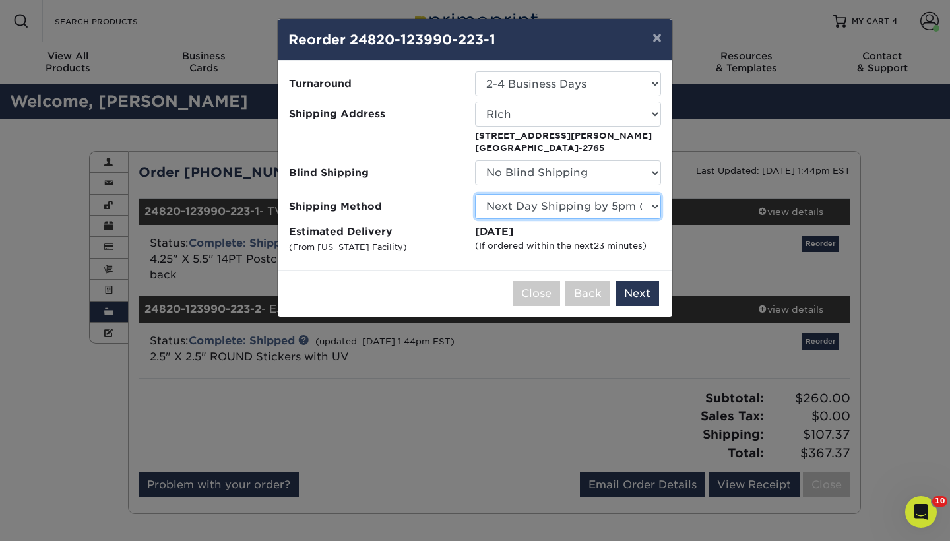
select select "03"
click at [645, 294] on button "Next" at bounding box center [638, 293] width 44 height 25
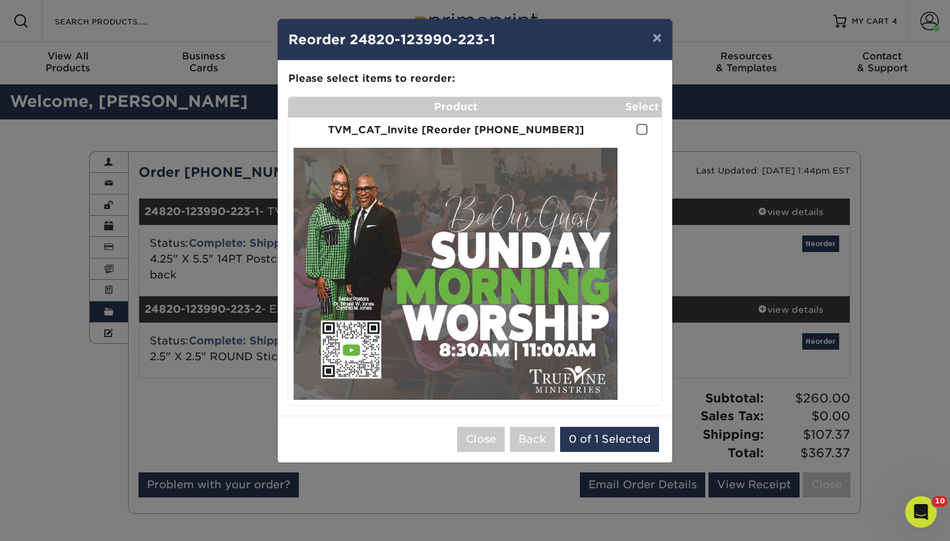
click at [642, 131] on span at bounding box center [642, 129] width 11 height 13
click at [0, 0] on input "checkbox" at bounding box center [0, 0] width 0 height 0
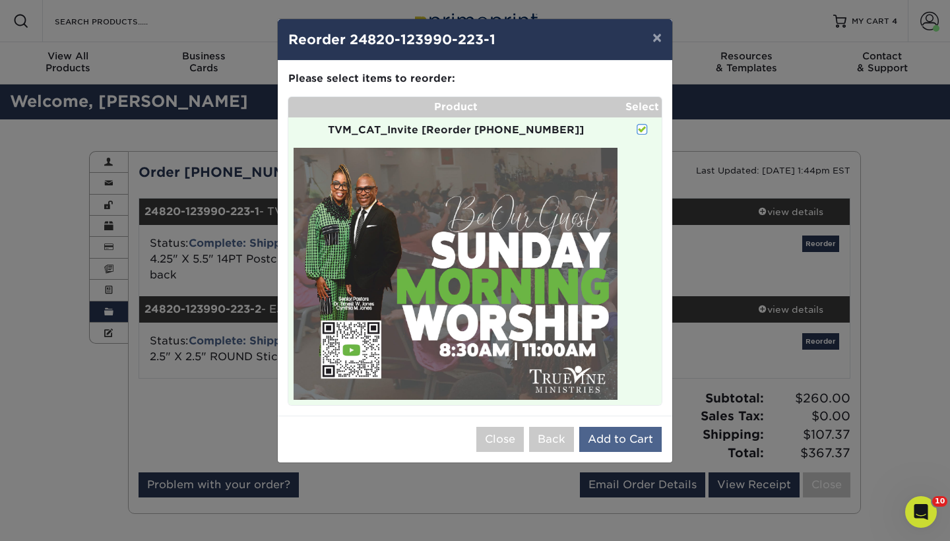
click at [610, 440] on button "Add to Cart" at bounding box center [620, 439] width 82 height 25
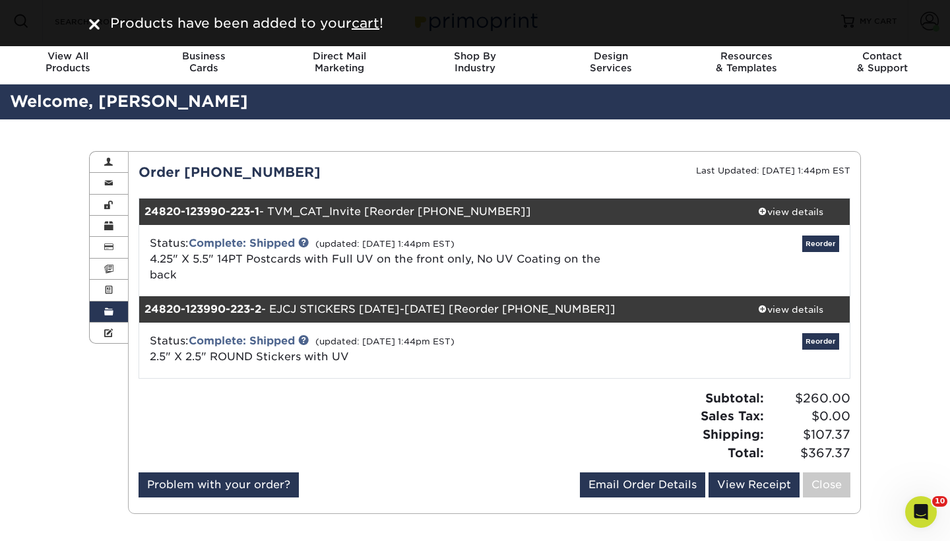
click at [910, 185] on div "Order History Account Overview Contact Information Change Password Address Book…" at bounding box center [475, 332] width 950 height 426
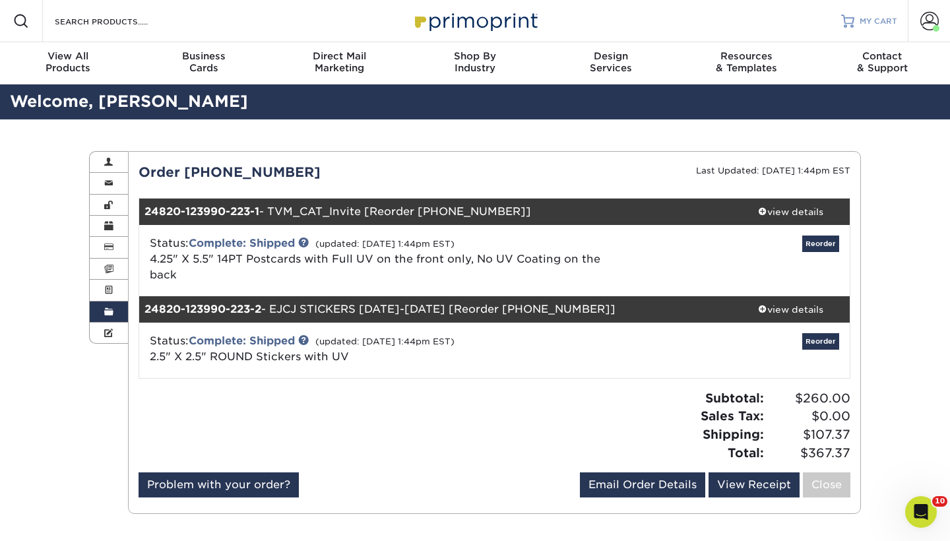
click at [888, 20] on span "MY CART" at bounding box center [879, 21] width 38 height 11
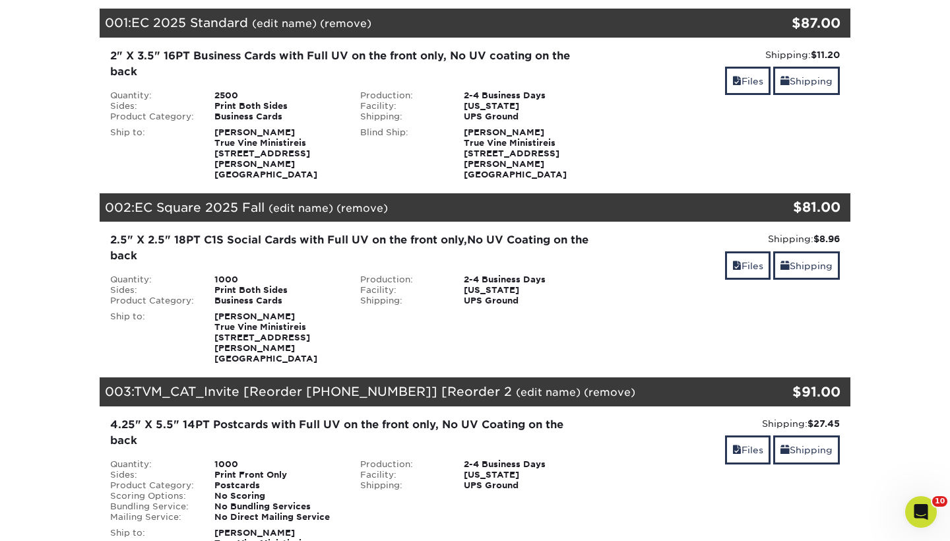
scroll to position [207, 0]
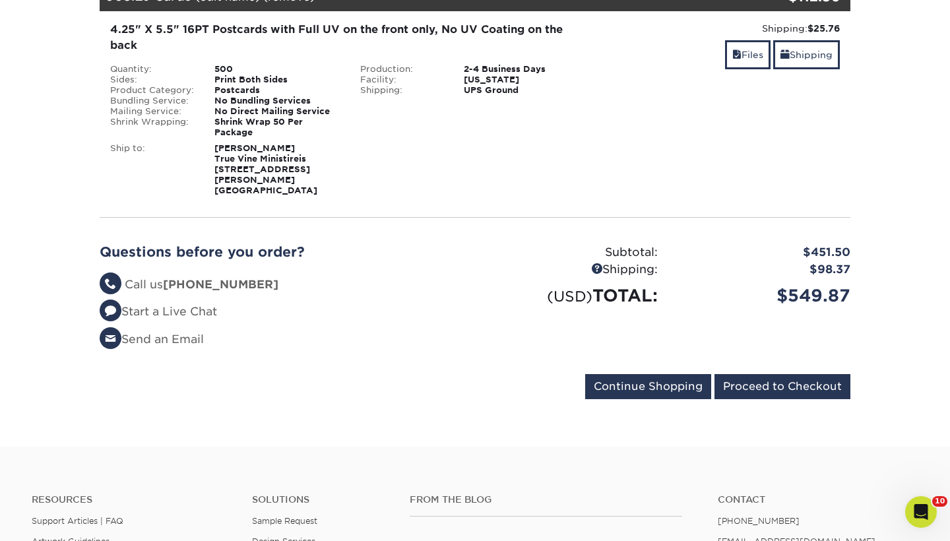
scroll to position [1035, 0]
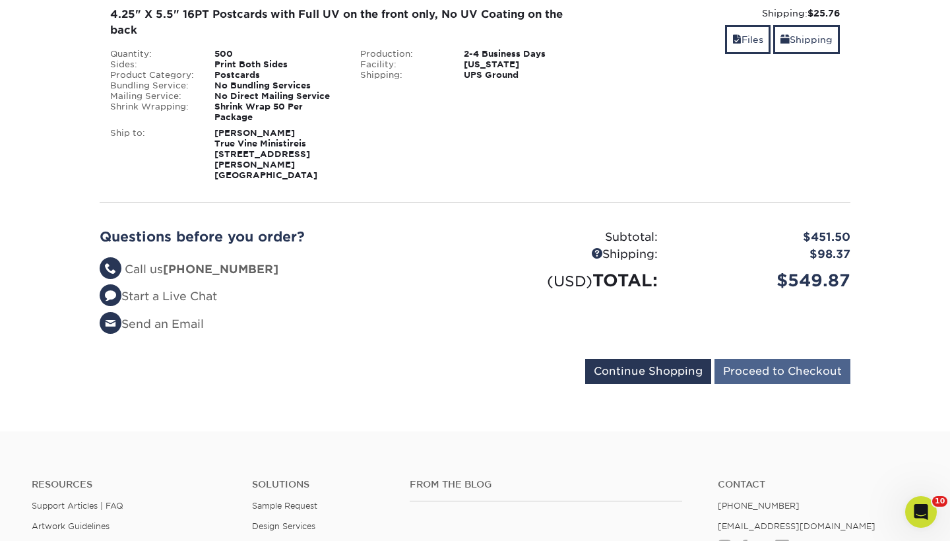
click at [782, 359] on input "Proceed to Checkout" at bounding box center [783, 371] width 136 height 25
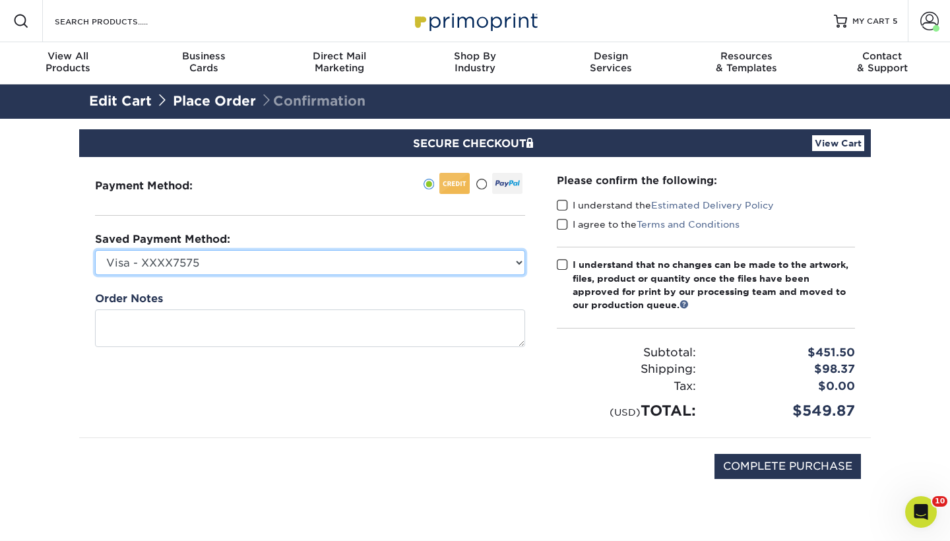
select select
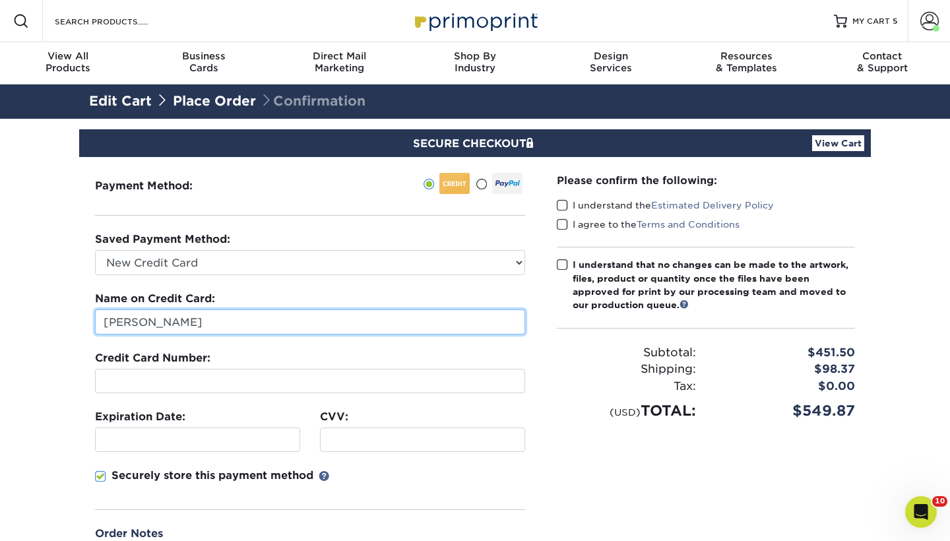
click at [308, 311] on input "Richard Saunders" at bounding box center [310, 322] width 430 height 25
drag, startPoint x: 150, startPoint y: 327, endPoint x: 36, endPoint y: 314, distance: 114.9
click at [37, 321] on section "SECURE CHECKOUT View Cart Payment Method: Saved Payment Method:" at bounding box center [475, 410] width 950 height 583
type input "Joyce Saunders"
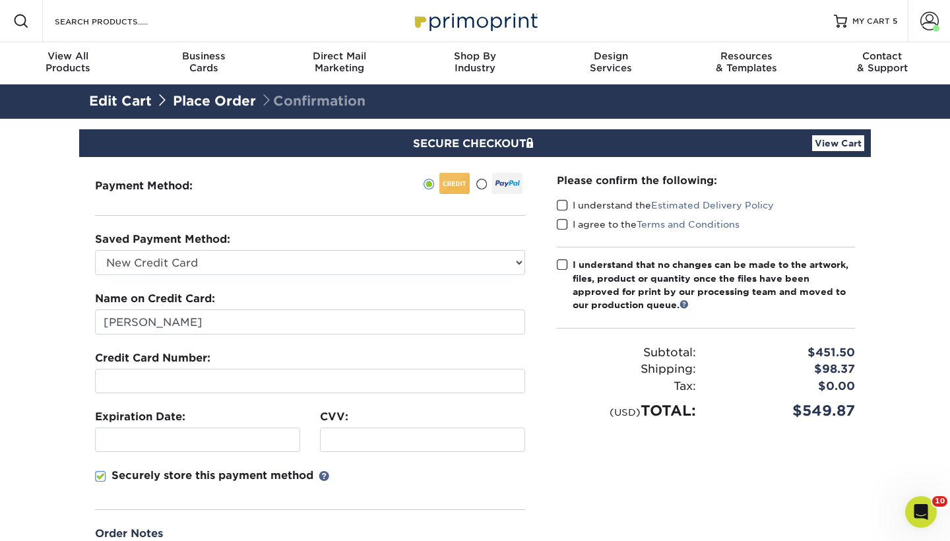
click at [108, 392] on div at bounding box center [310, 381] width 430 height 24
click at [102, 478] on span at bounding box center [100, 477] width 11 height 13
click at [0, 0] on input "Securely store this payment method" at bounding box center [0, 0] width 0 height 0
click at [551, 484] on div "Please confirm the following: I understand the Estimated Delivery Policy I agre…" at bounding box center [706, 378] width 330 height 442
click at [561, 203] on span at bounding box center [562, 205] width 11 height 13
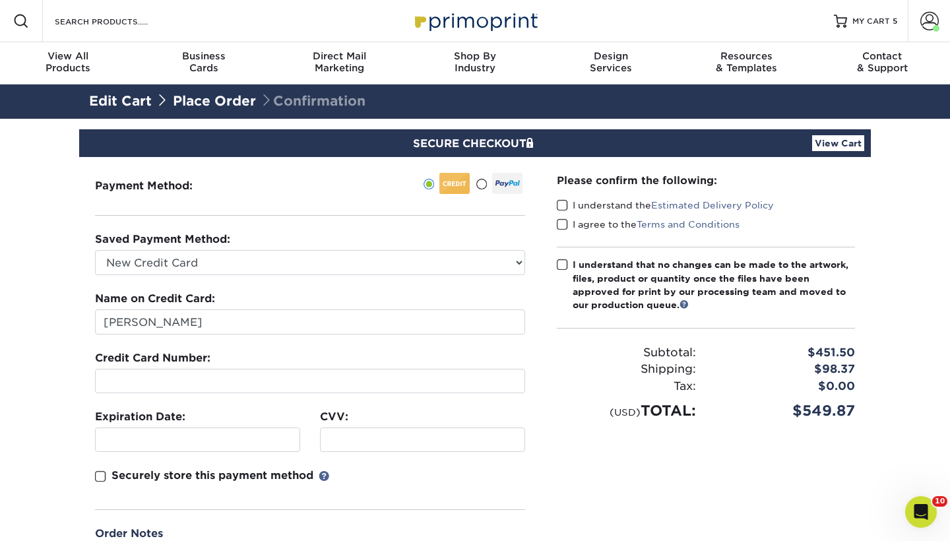
click at [0, 0] on input "I understand the Estimated Delivery Policy" at bounding box center [0, 0] width 0 height 0
click at [561, 230] on div "I agree to the Terms and Conditions" at bounding box center [706, 227] width 298 height 18
click at [562, 220] on span at bounding box center [562, 224] width 11 height 13
click at [0, 0] on input "I agree to the Terms and Conditions" at bounding box center [0, 0] width 0 height 0
click at [562, 265] on span at bounding box center [562, 265] width 11 height 13
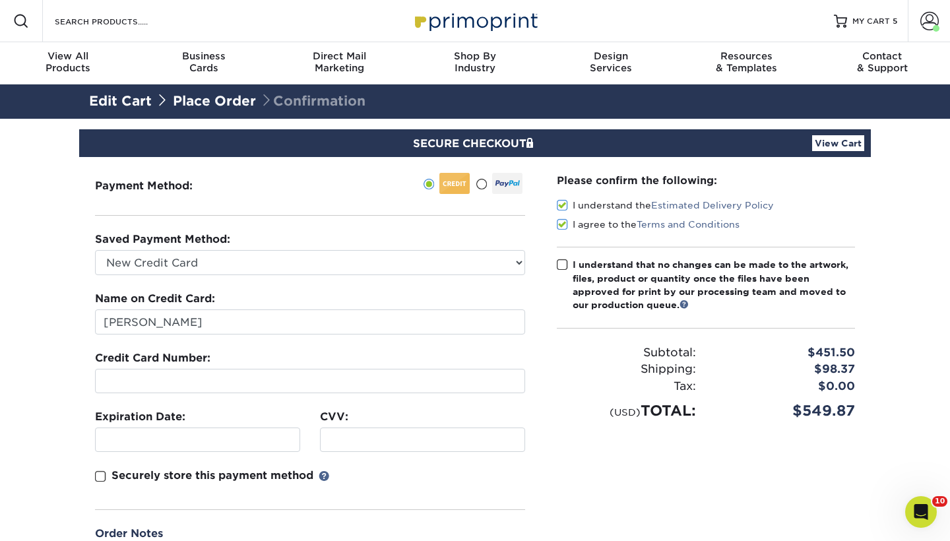
click at [0, 0] on input "I understand that no changes can be made to the artwork, files, product or quan…" at bounding box center [0, 0] width 0 height 0
click at [564, 362] on div "Shipping:" at bounding box center [626, 369] width 159 height 17
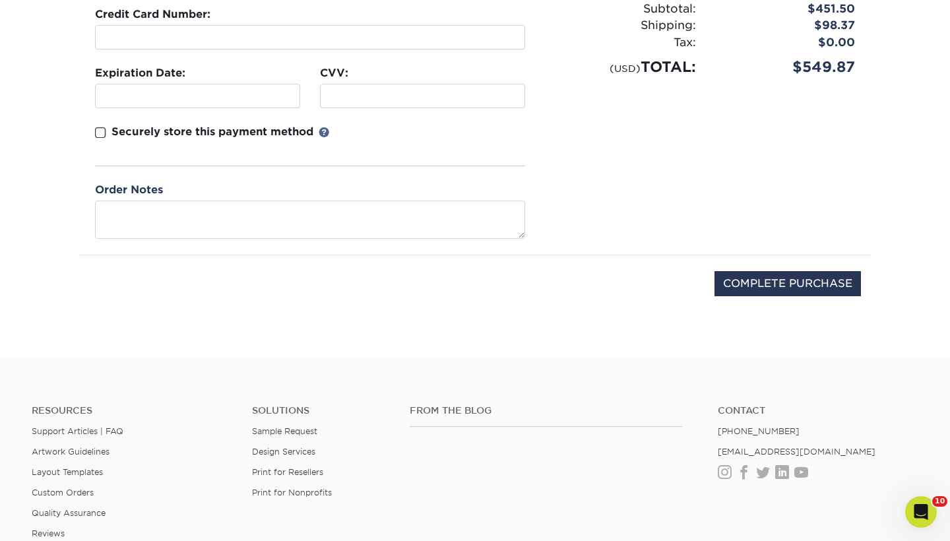
scroll to position [349, 0]
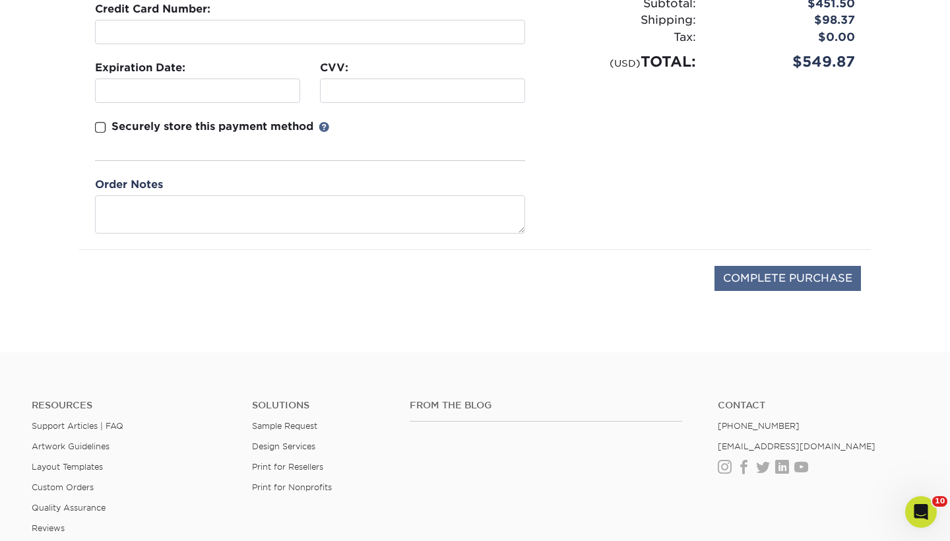
click at [848, 279] on input "COMPLETE PURCHASE" at bounding box center [788, 278] width 147 height 25
type input "PROCESSING, PLEASE WAIT..."
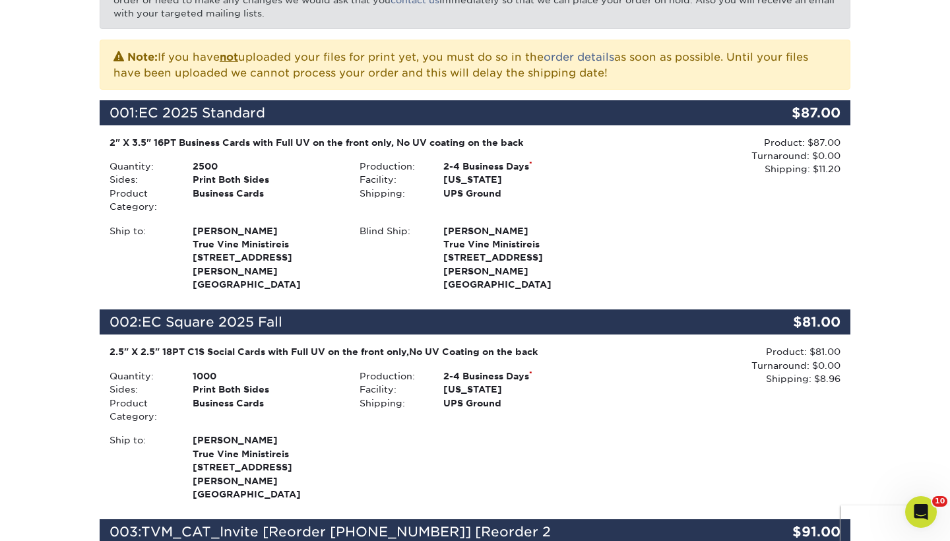
scroll to position [263, 0]
